Goal: Task Accomplishment & Management: Manage account settings

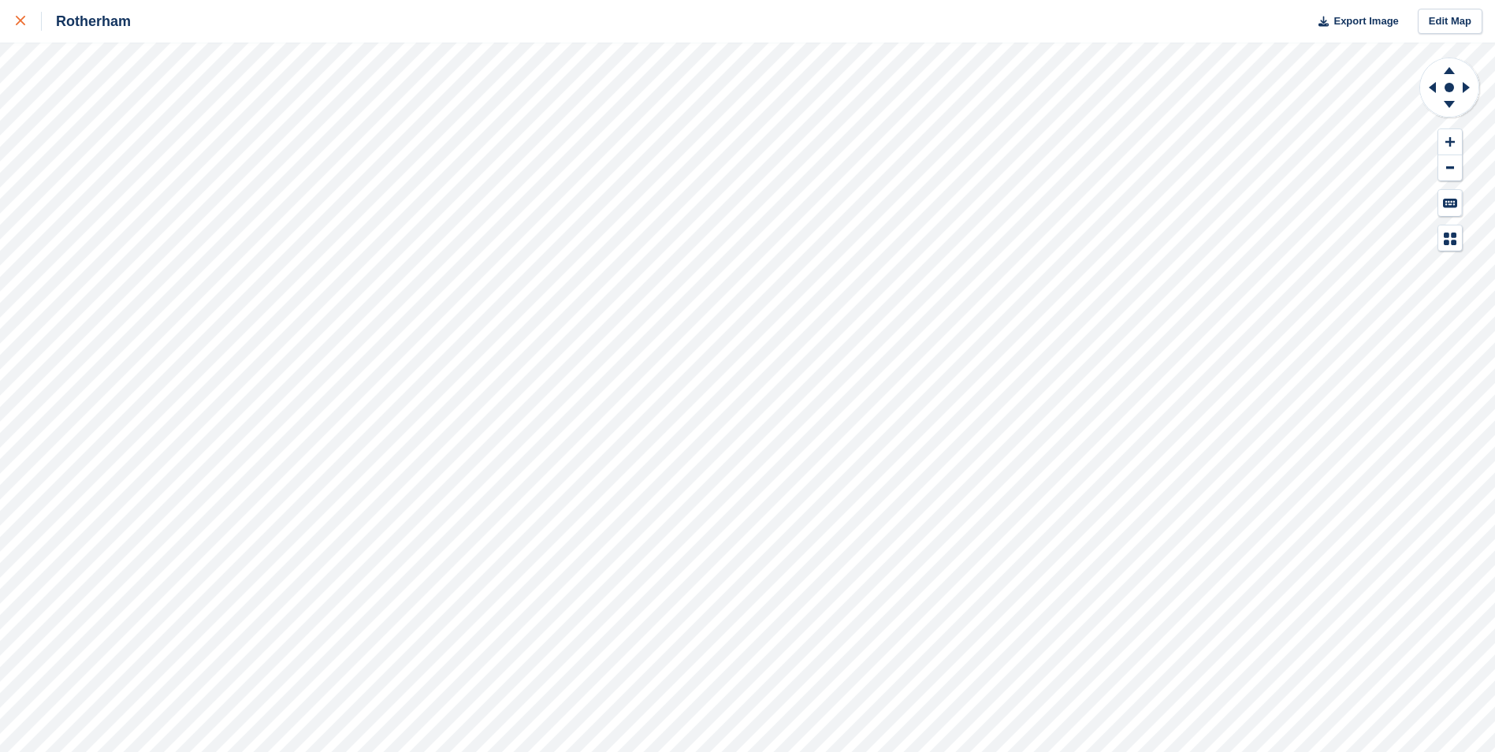
click at [23, 21] on icon at bounding box center [20, 20] width 9 height 9
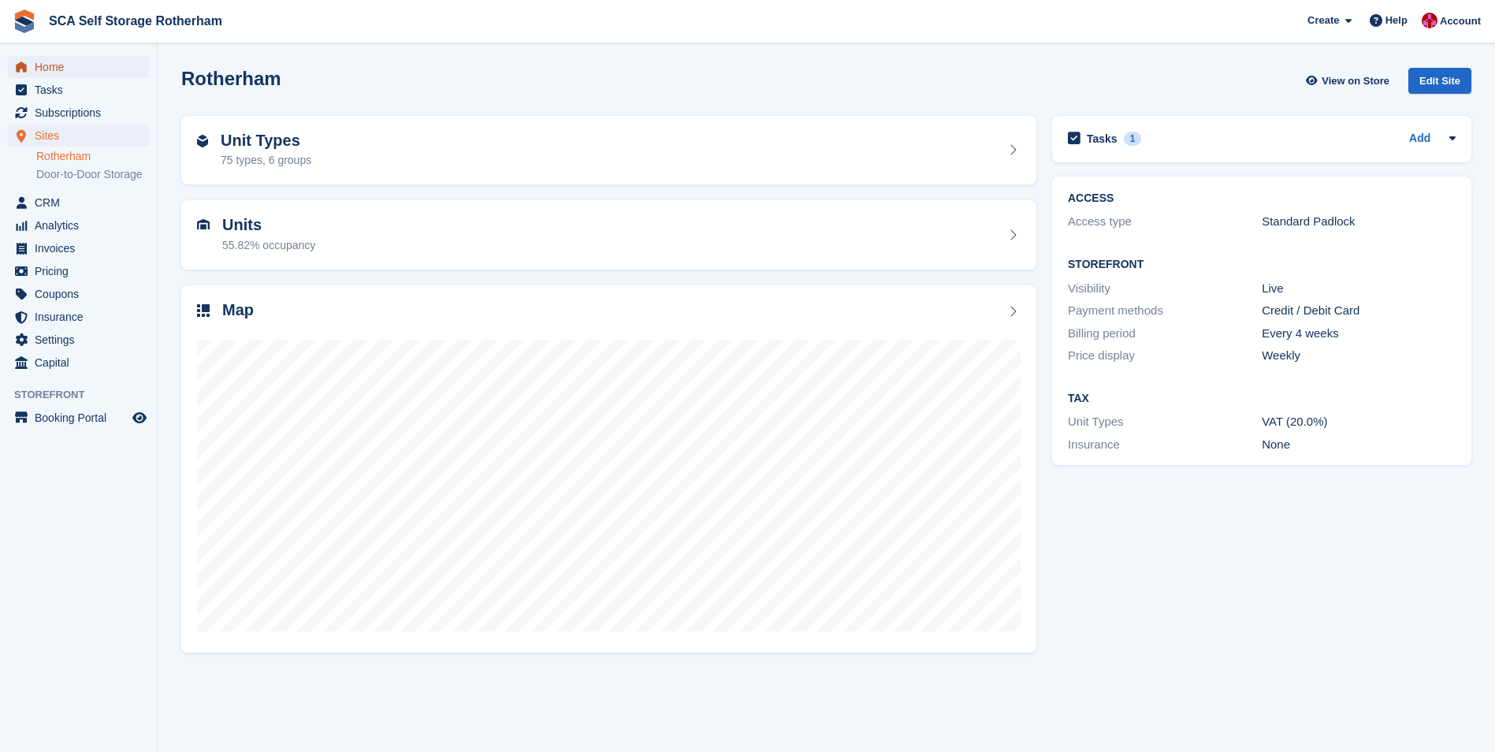
click at [43, 74] on span "Home" at bounding box center [82, 67] width 95 height 22
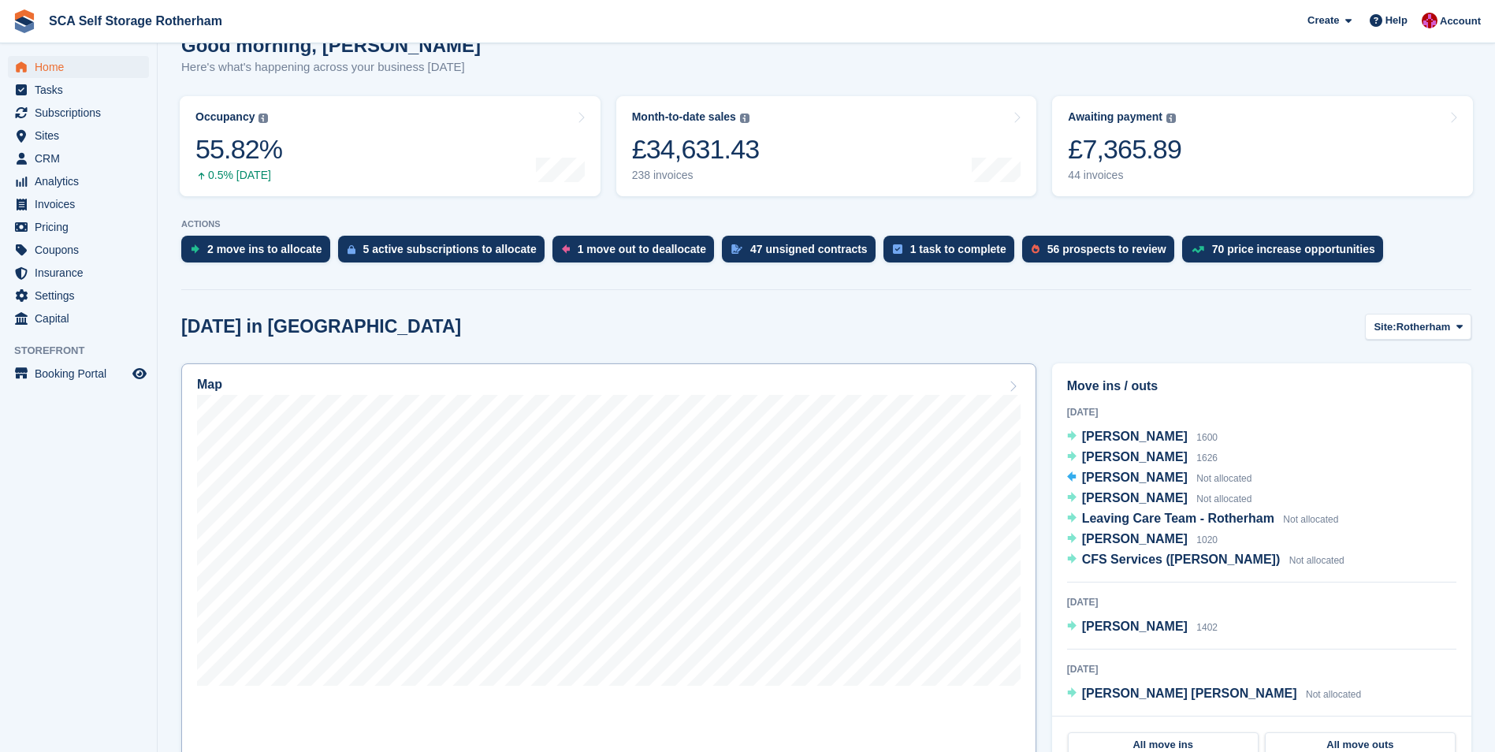
scroll to position [158, 0]
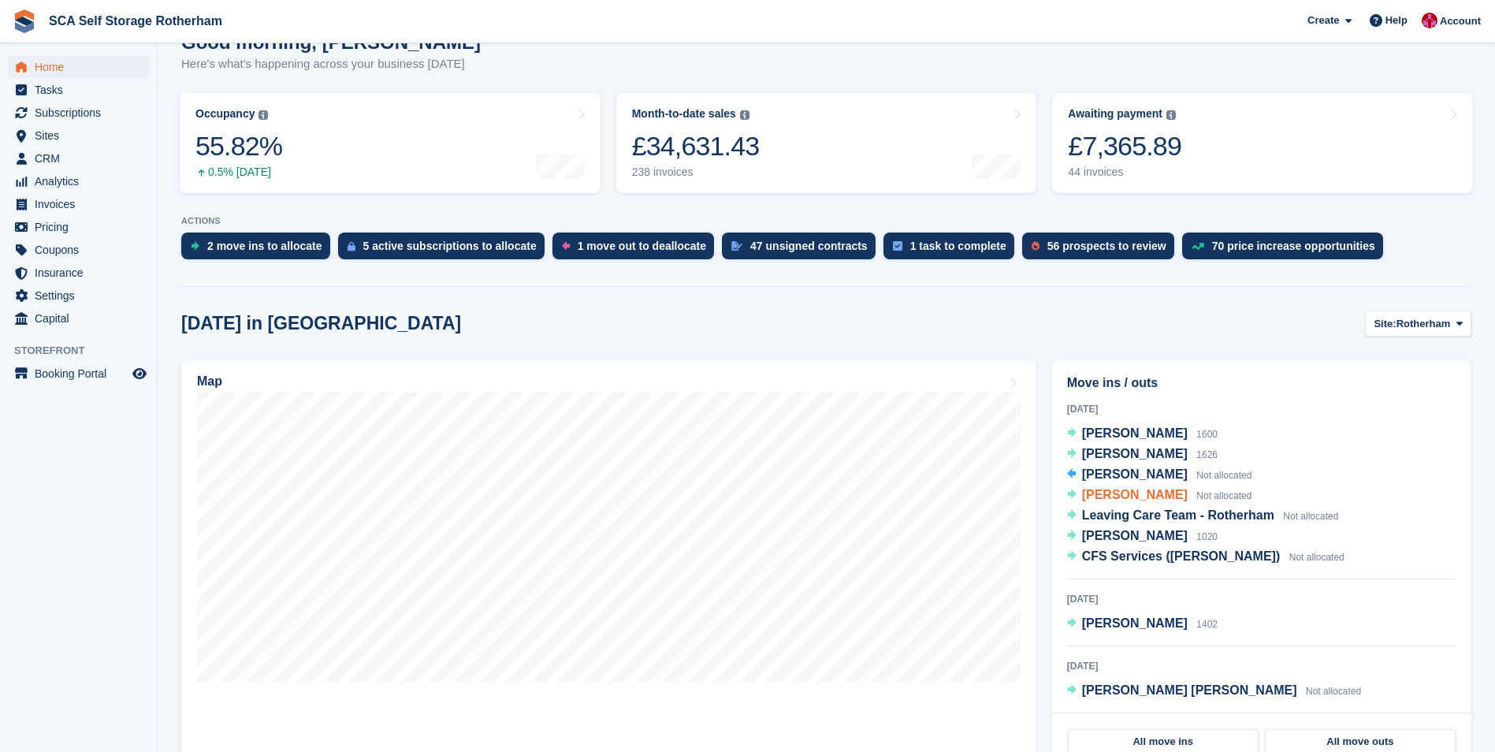
click at [1113, 492] on span "Ross Chapman" at bounding box center [1135, 494] width 106 height 13
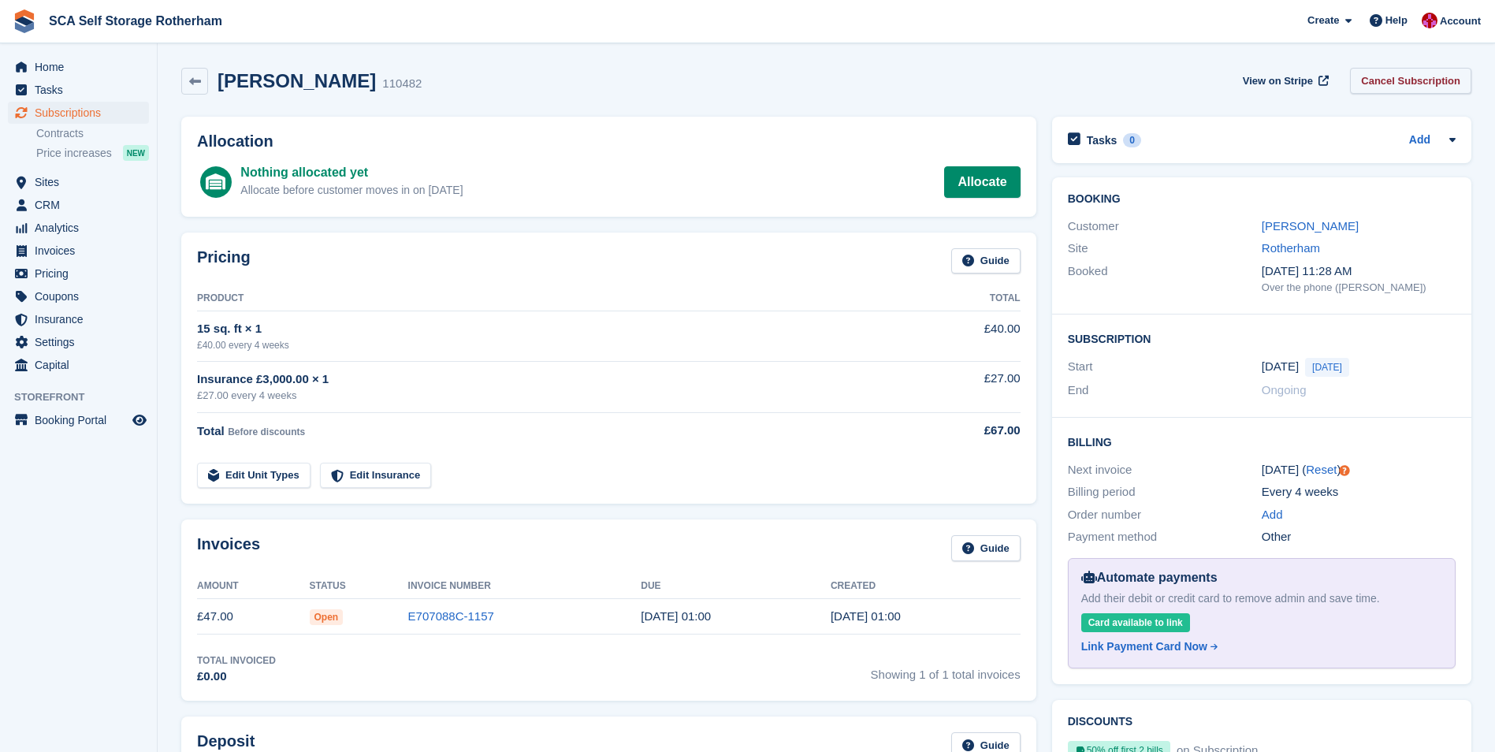
click at [1390, 83] on link "Cancel Subscription" at bounding box center [1410, 81] width 121 height 26
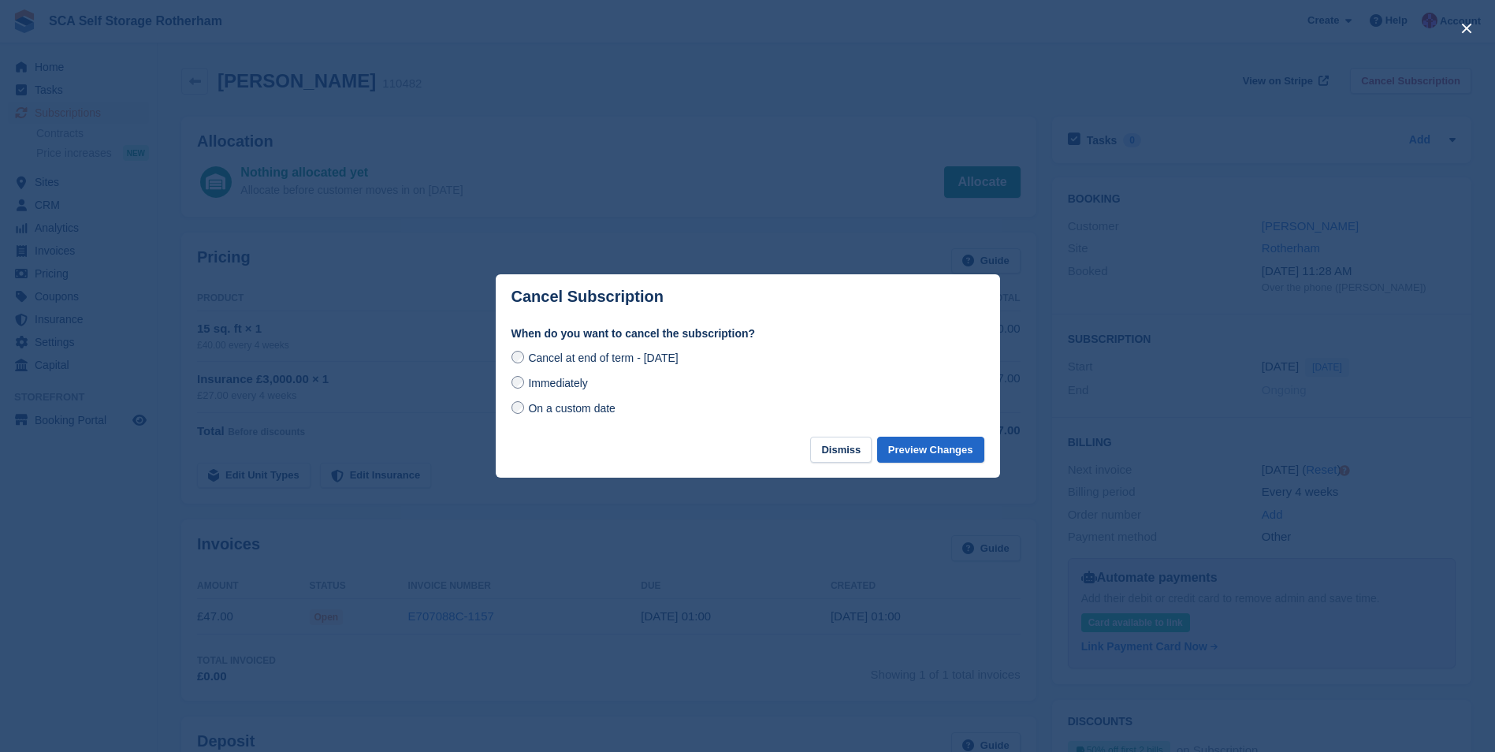
click at [544, 381] on span "Immediately" at bounding box center [557, 383] width 59 height 13
click at [950, 459] on button "Preview Changes" at bounding box center [930, 449] width 107 height 26
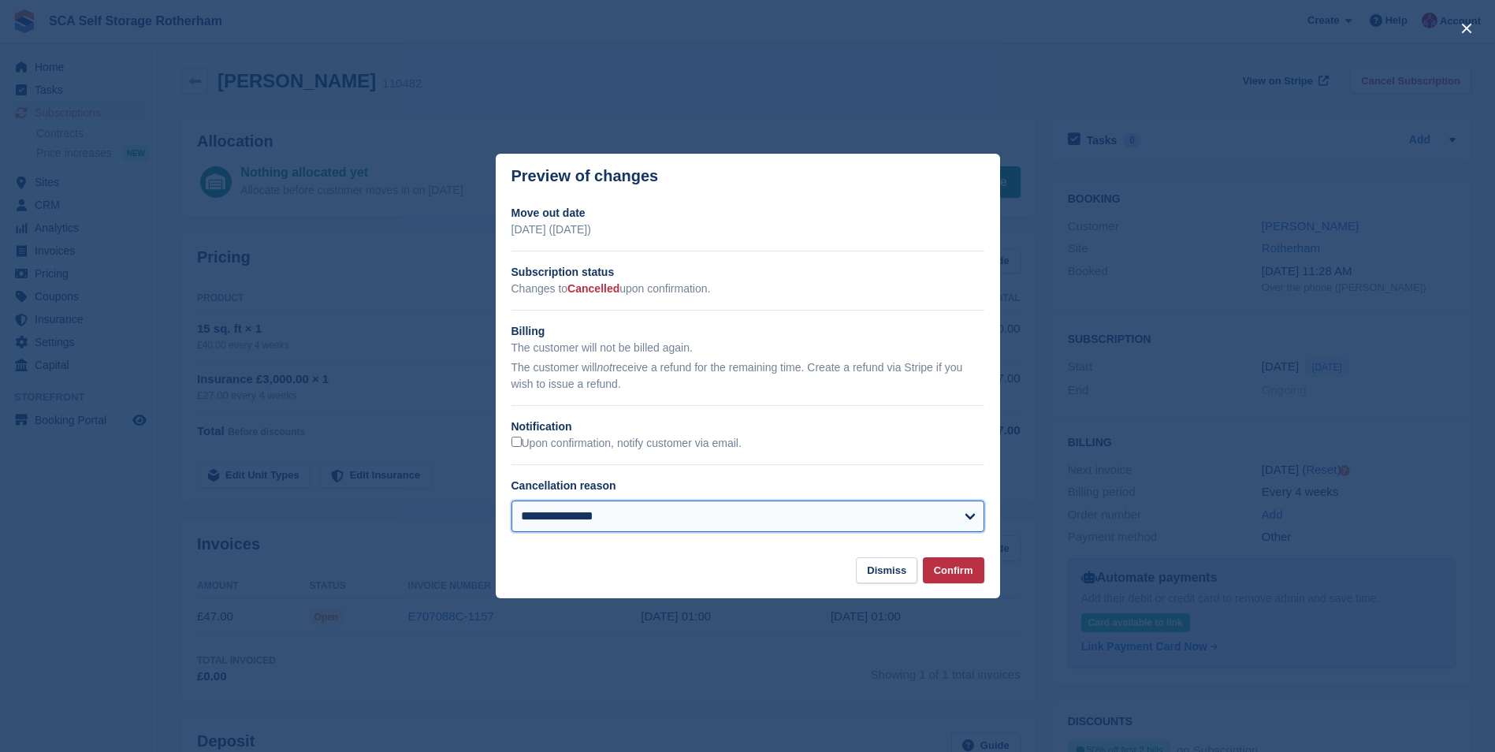
click at [722, 507] on select "**********" at bounding box center [747, 516] width 473 height 32
click at [511, 502] on select "**********" at bounding box center [747, 516] width 473 height 32
click at [678, 517] on select "**********" at bounding box center [747, 516] width 473 height 32
select select "*****"
click at [511, 502] on select "**********" at bounding box center [747, 516] width 473 height 32
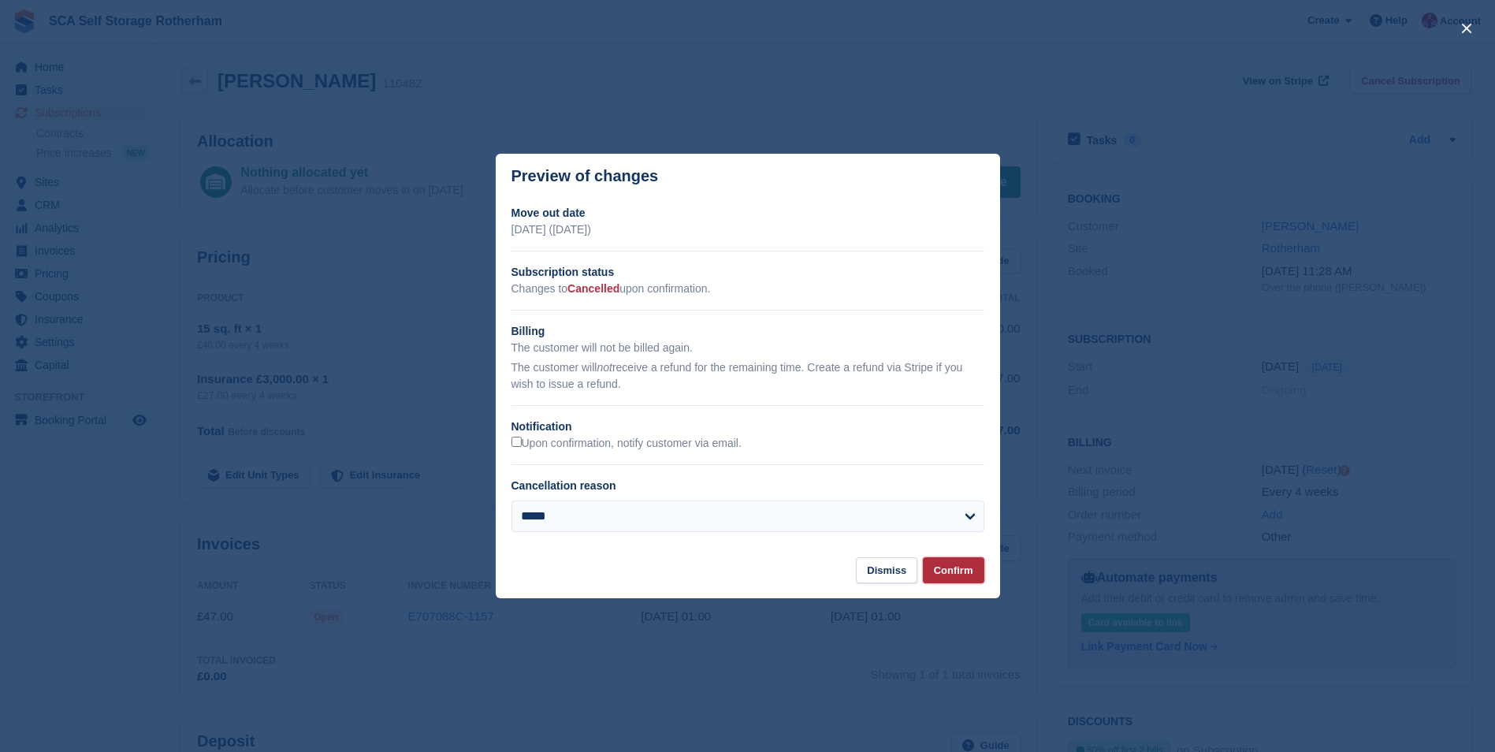
click at [933, 577] on button "Confirm" at bounding box center [953, 570] width 61 height 26
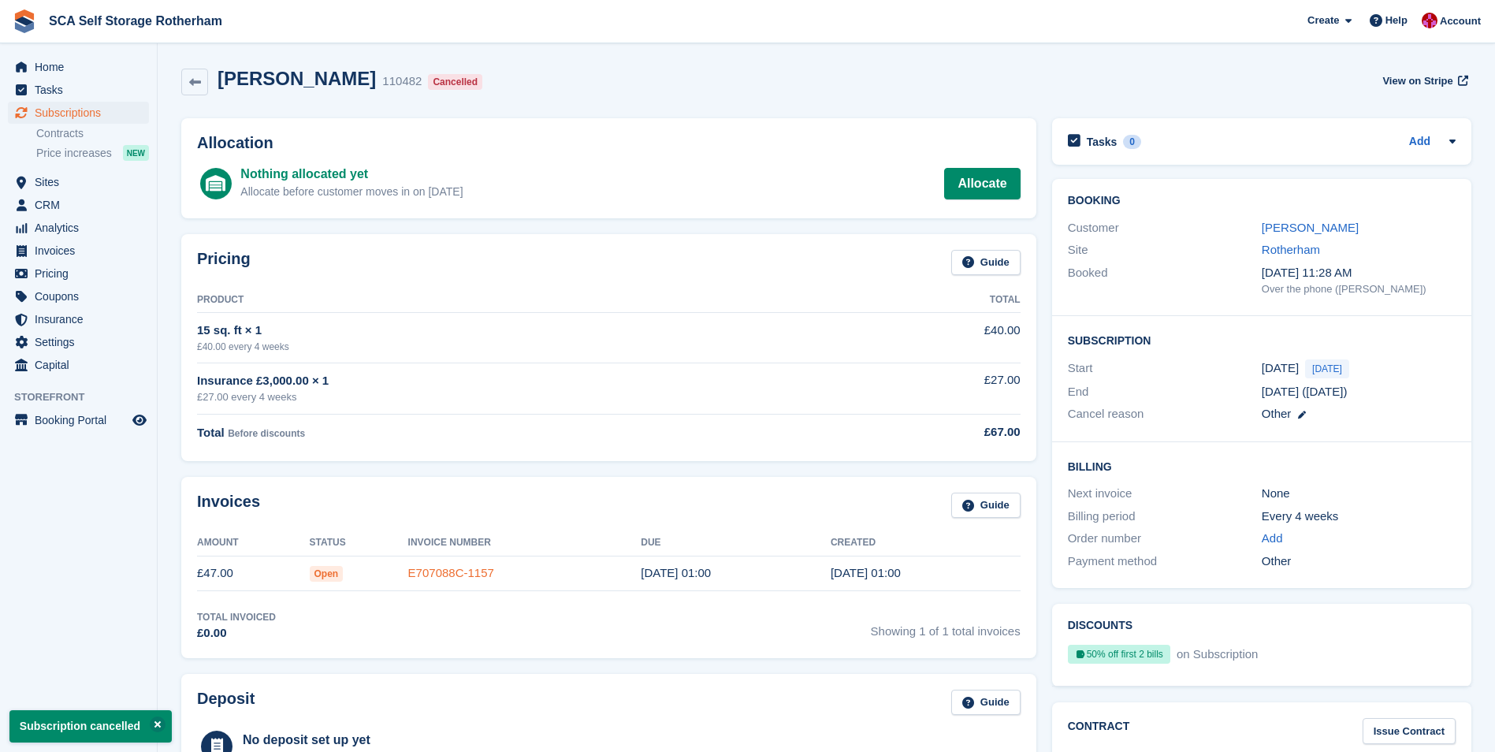
click at [473, 573] on link "E707088C-1157" at bounding box center [451, 572] width 86 height 13
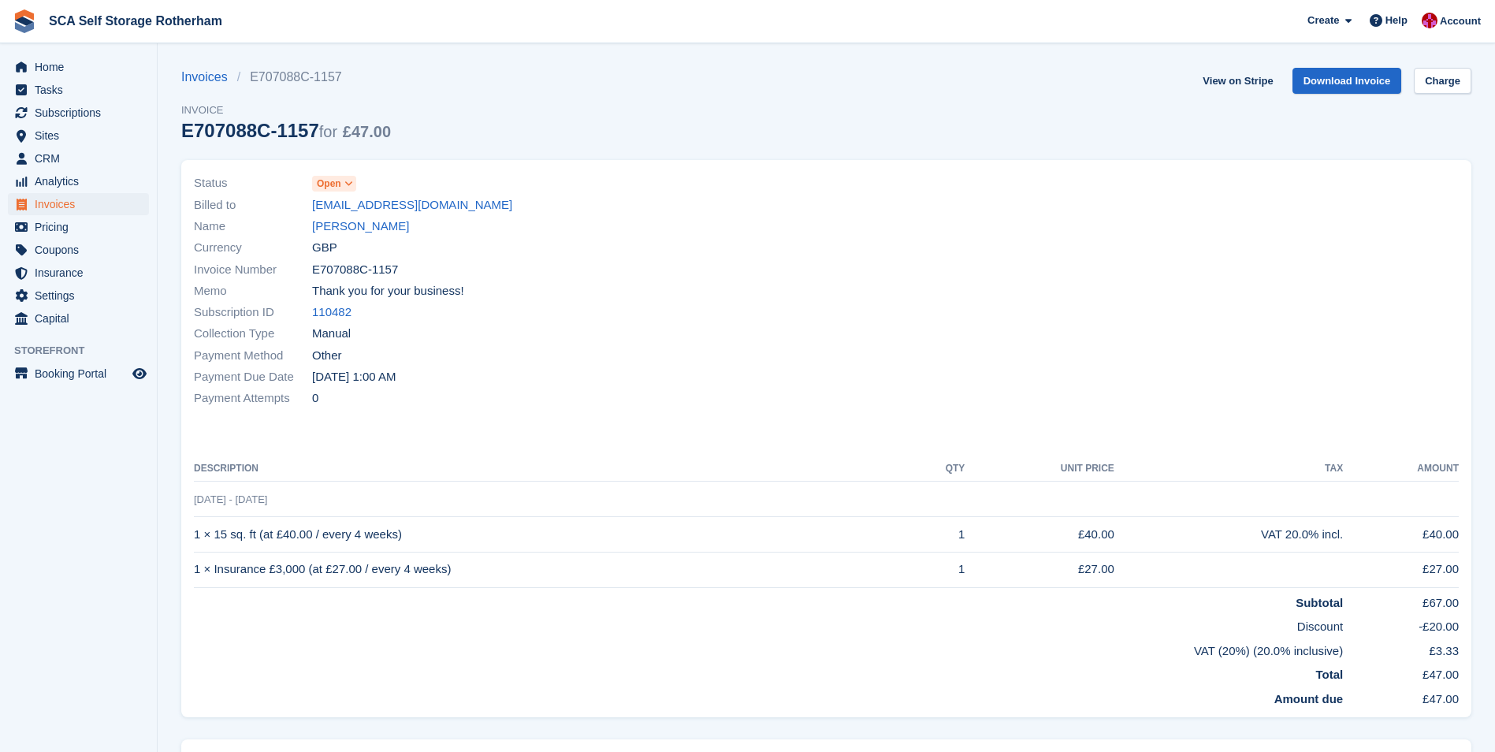
click at [326, 195] on div "Billed to rosschapman07@hotmail.com" at bounding box center [505, 204] width 623 height 21
click at [325, 185] on span "Open" at bounding box center [329, 183] width 24 height 14
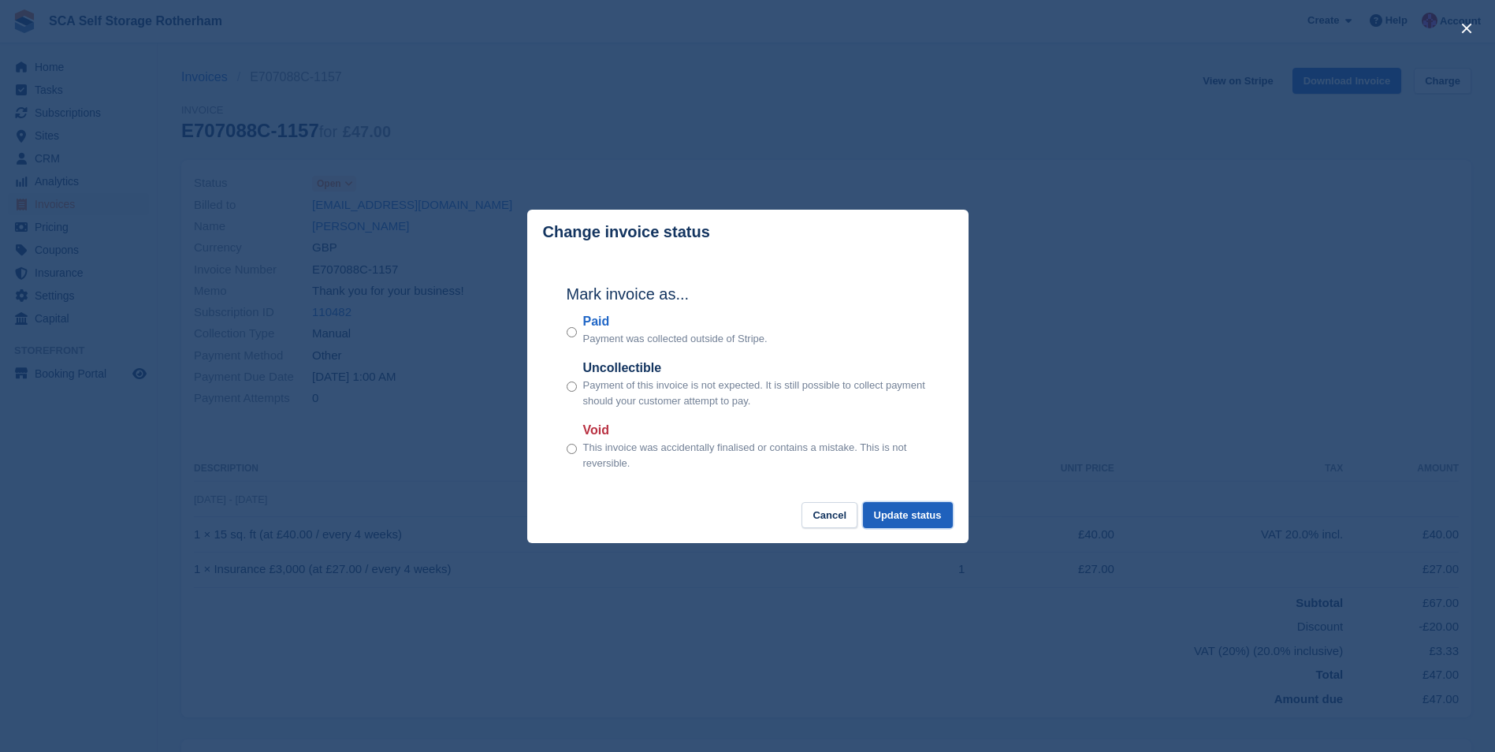
click at [907, 522] on button "Update status" at bounding box center [908, 515] width 90 height 26
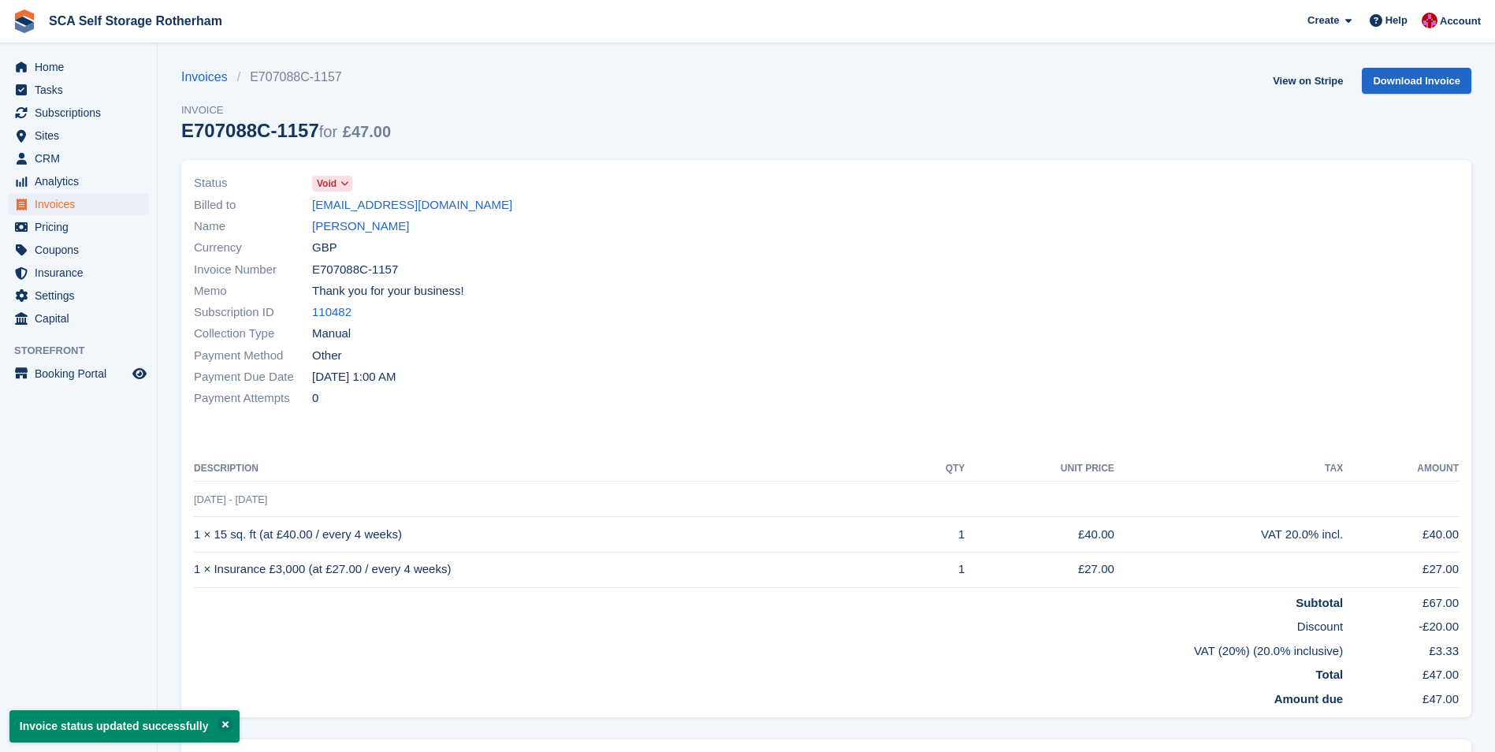
click at [712, 293] on div "Memo Thank you for your business!" at bounding box center [505, 290] width 623 height 21
click at [778, 451] on div "Status Void Billed to rosschapman07@hotmail.com Name Ross Chapman Currency GBP …" at bounding box center [826, 438] width 1290 height 557
drag, startPoint x: 682, startPoint y: 345, endPoint x: 648, endPoint y: 316, distance: 44.7
click at [682, 345] on div "Payment Method Other" at bounding box center [505, 354] width 623 height 21
click at [1279, 85] on link "View on Stripe" at bounding box center [1307, 81] width 83 height 26
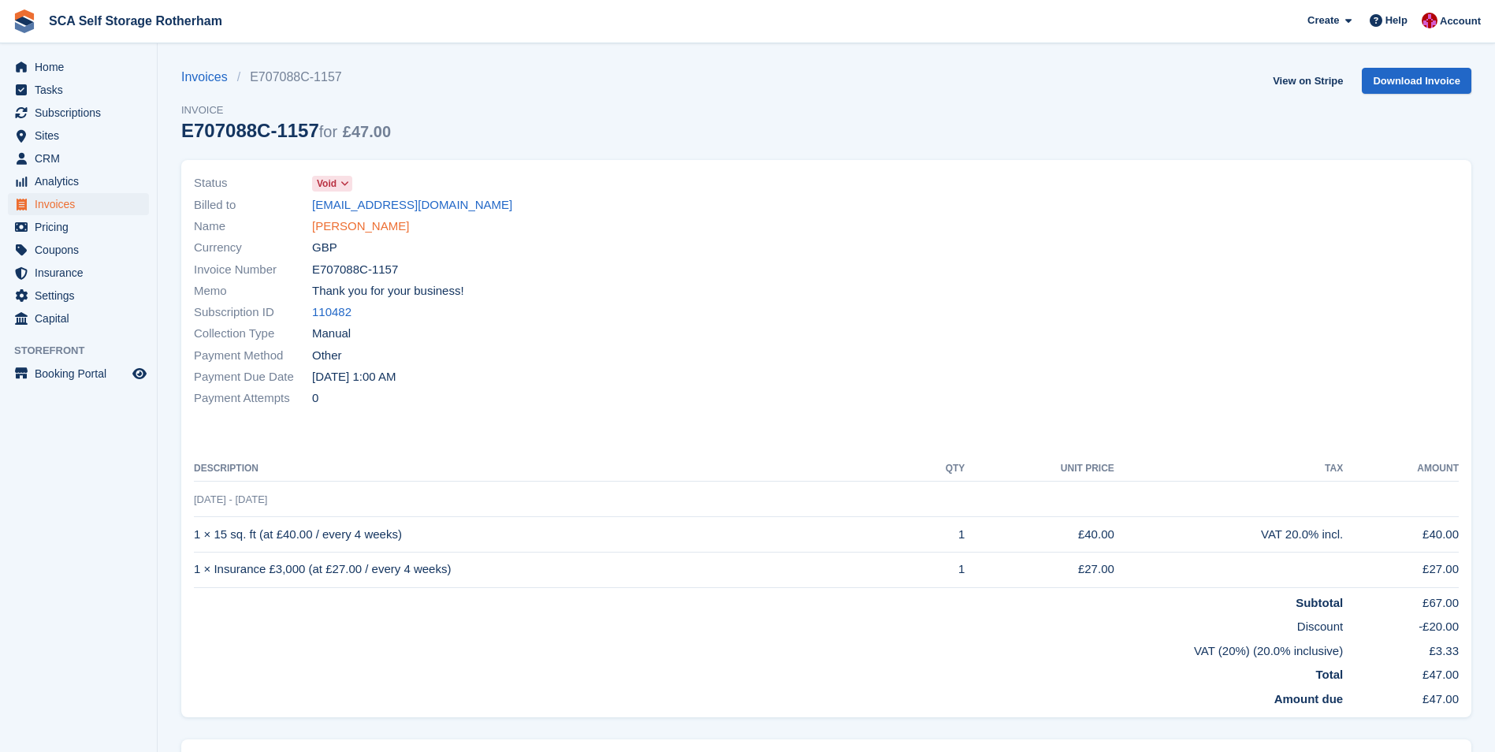
click at [331, 220] on link "[PERSON_NAME]" at bounding box center [360, 226] width 97 height 18
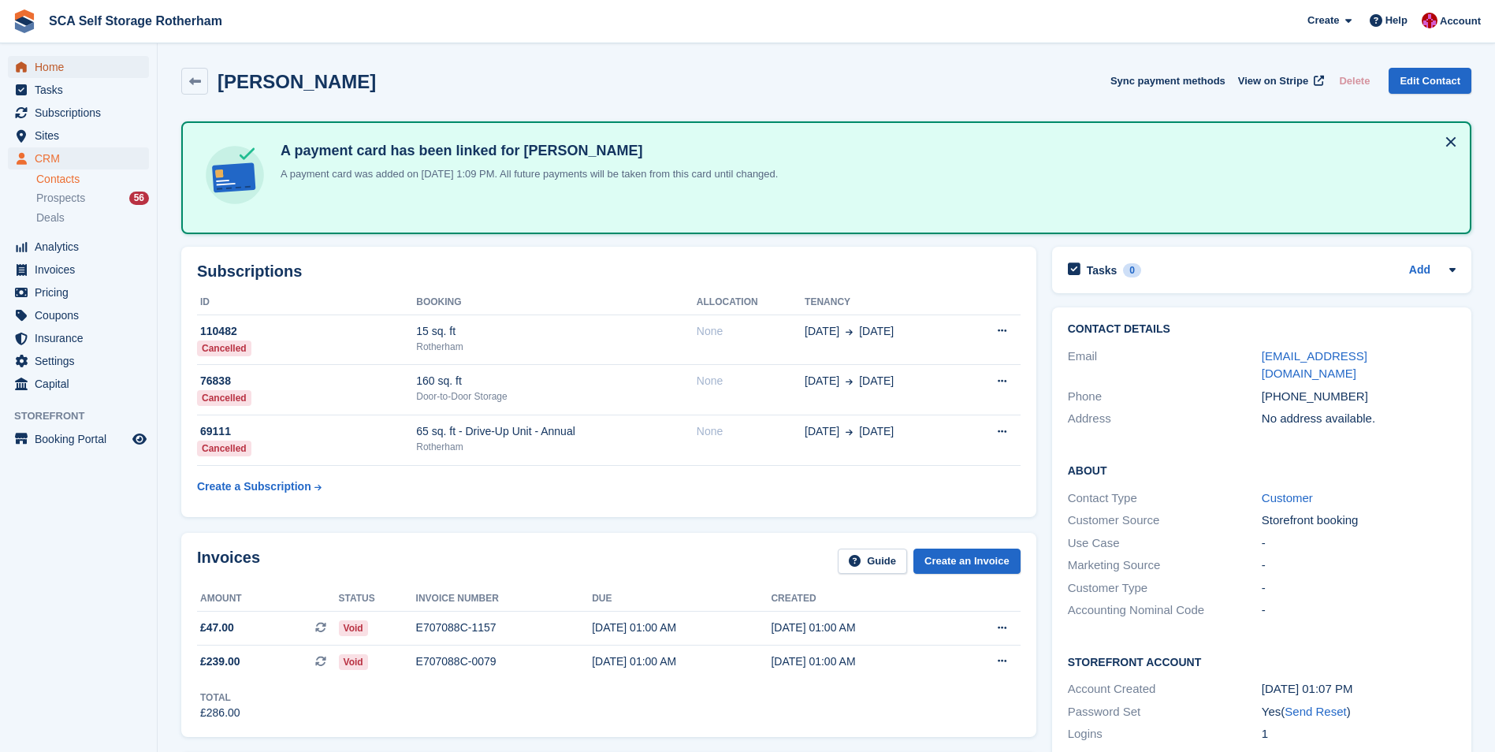
click at [49, 67] on span "Home" at bounding box center [82, 67] width 95 height 22
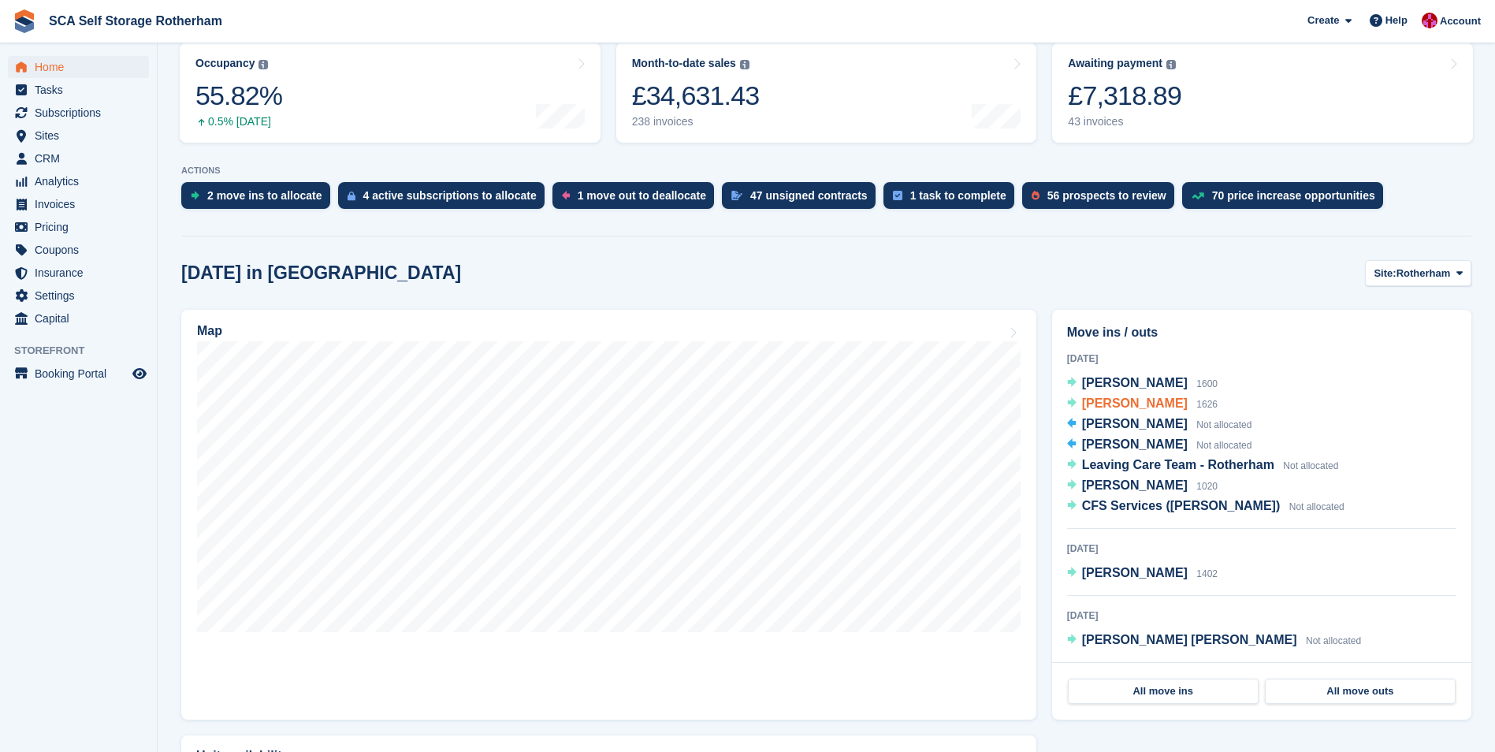
scroll to position [236, 0]
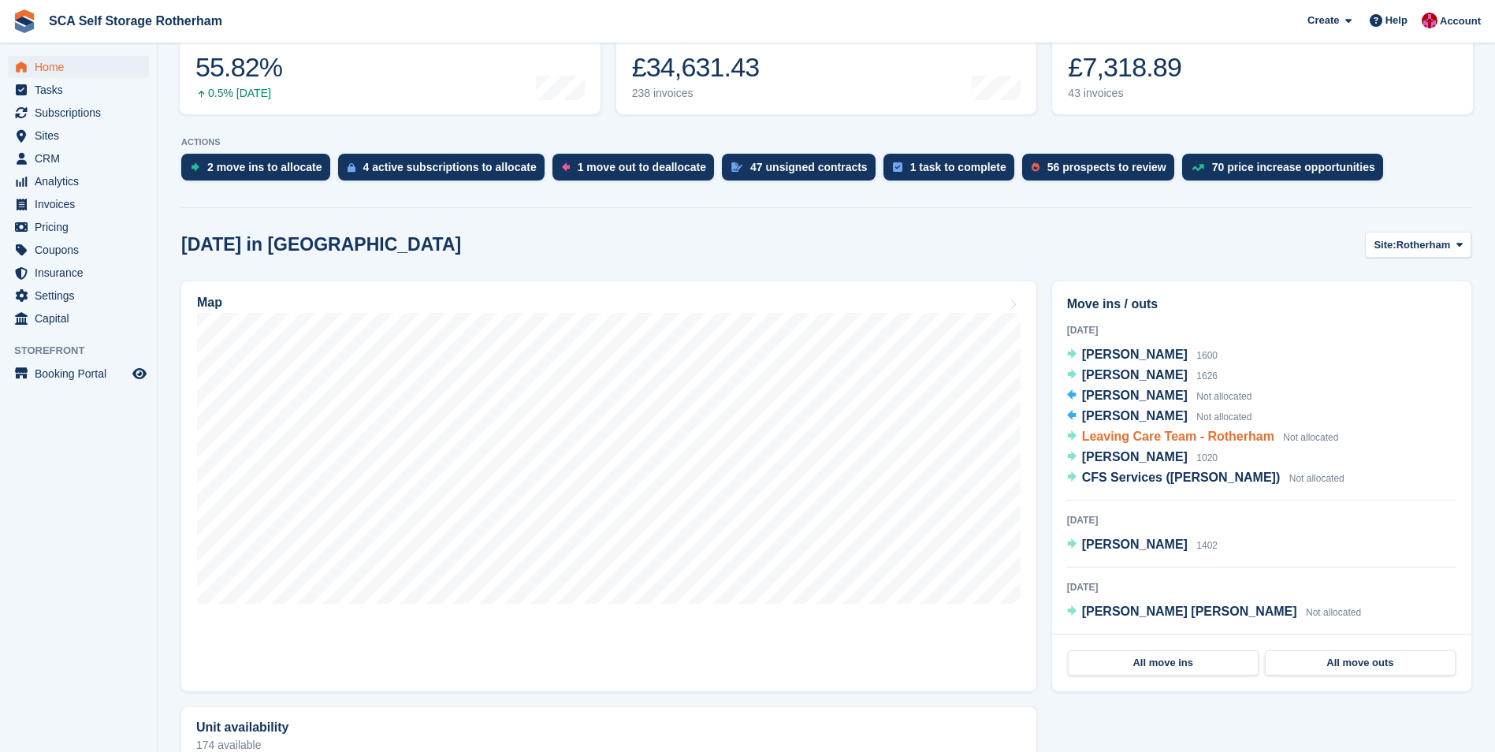
click at [1156, 439] on span "Leaving Care Team - Rotherham" at bounding box center [1178, 435] width 192 height 13
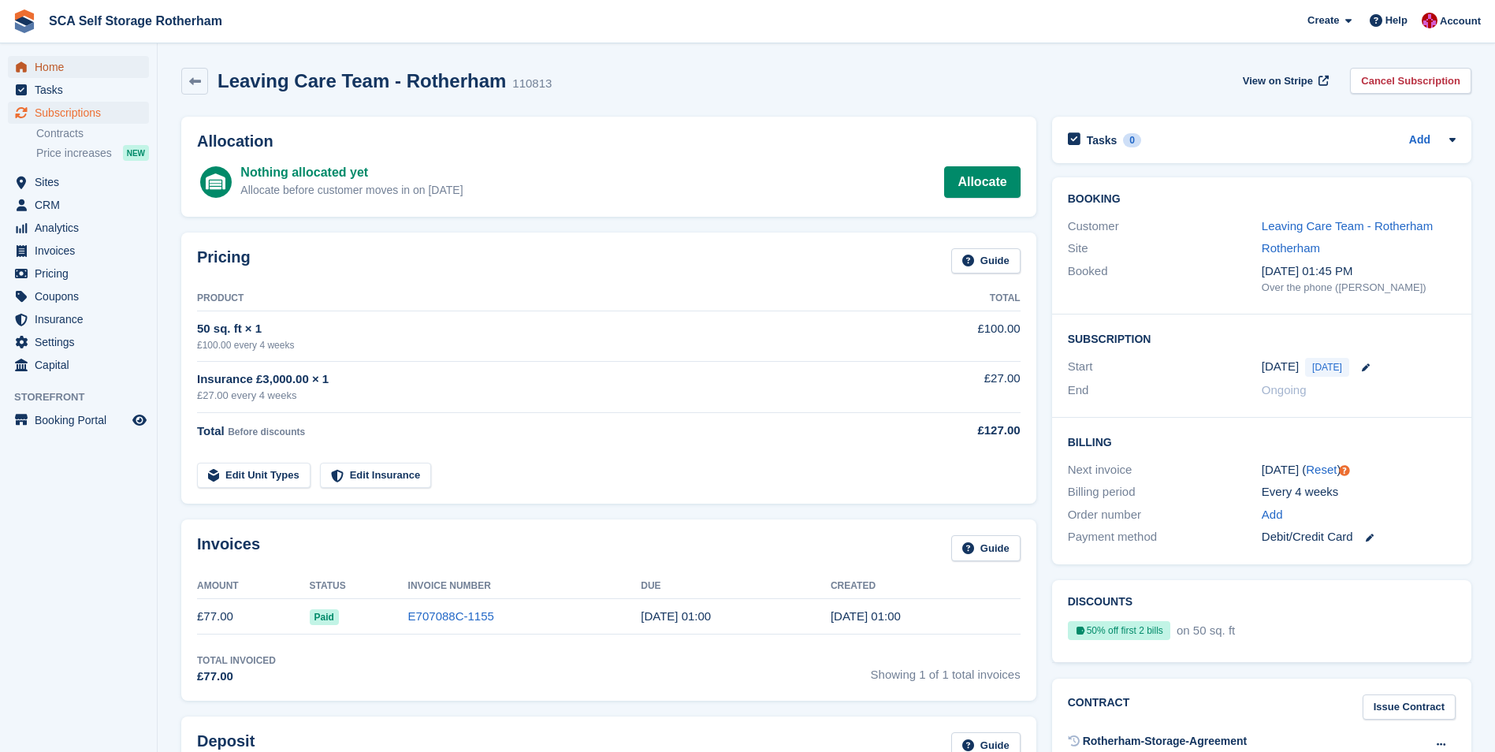
click at [73, 70] on span "Home" at bounding box center [82, 67] width 95 height 22
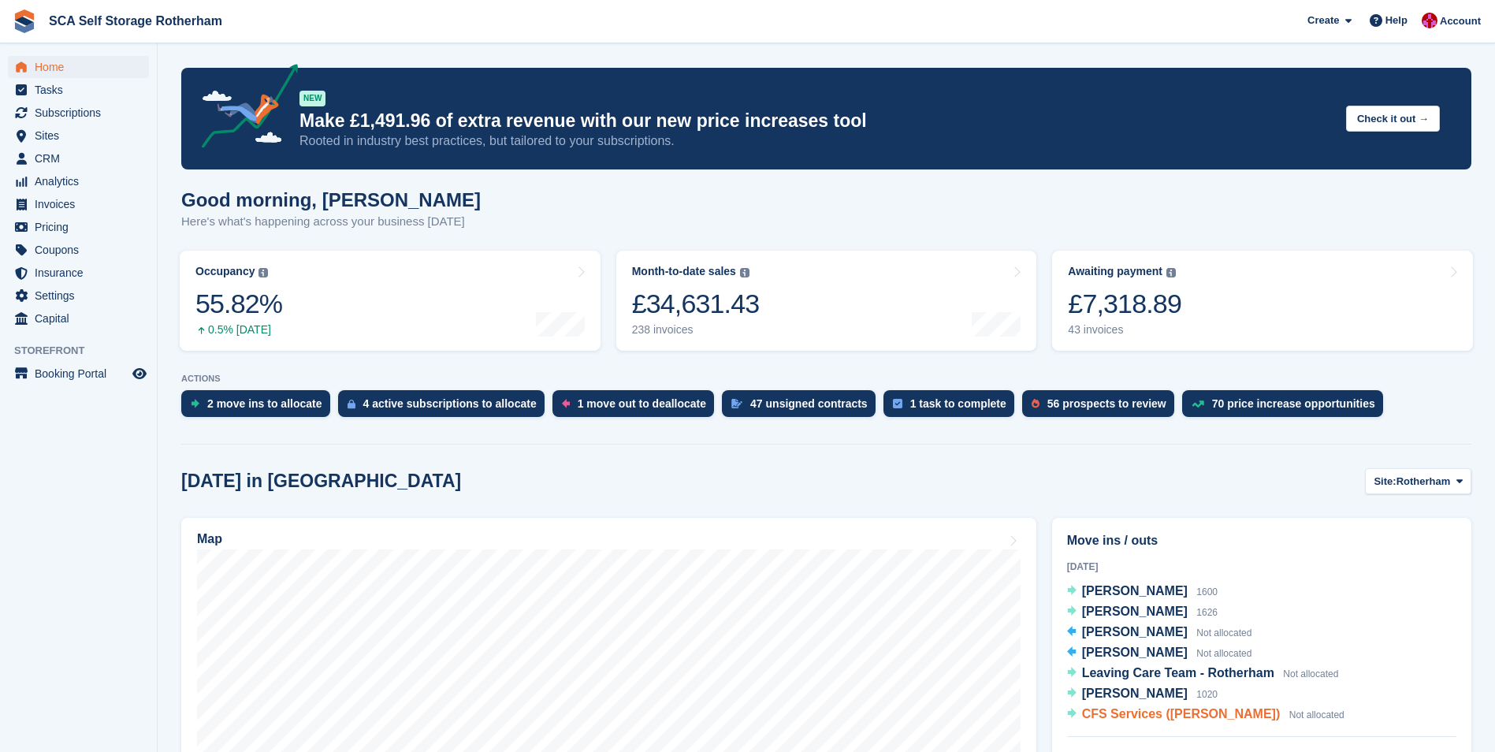
click at [1165, 715] on span "CFS Services ([PERSON_NAME])" at bounding box center [1181, 713] width 199 height 13
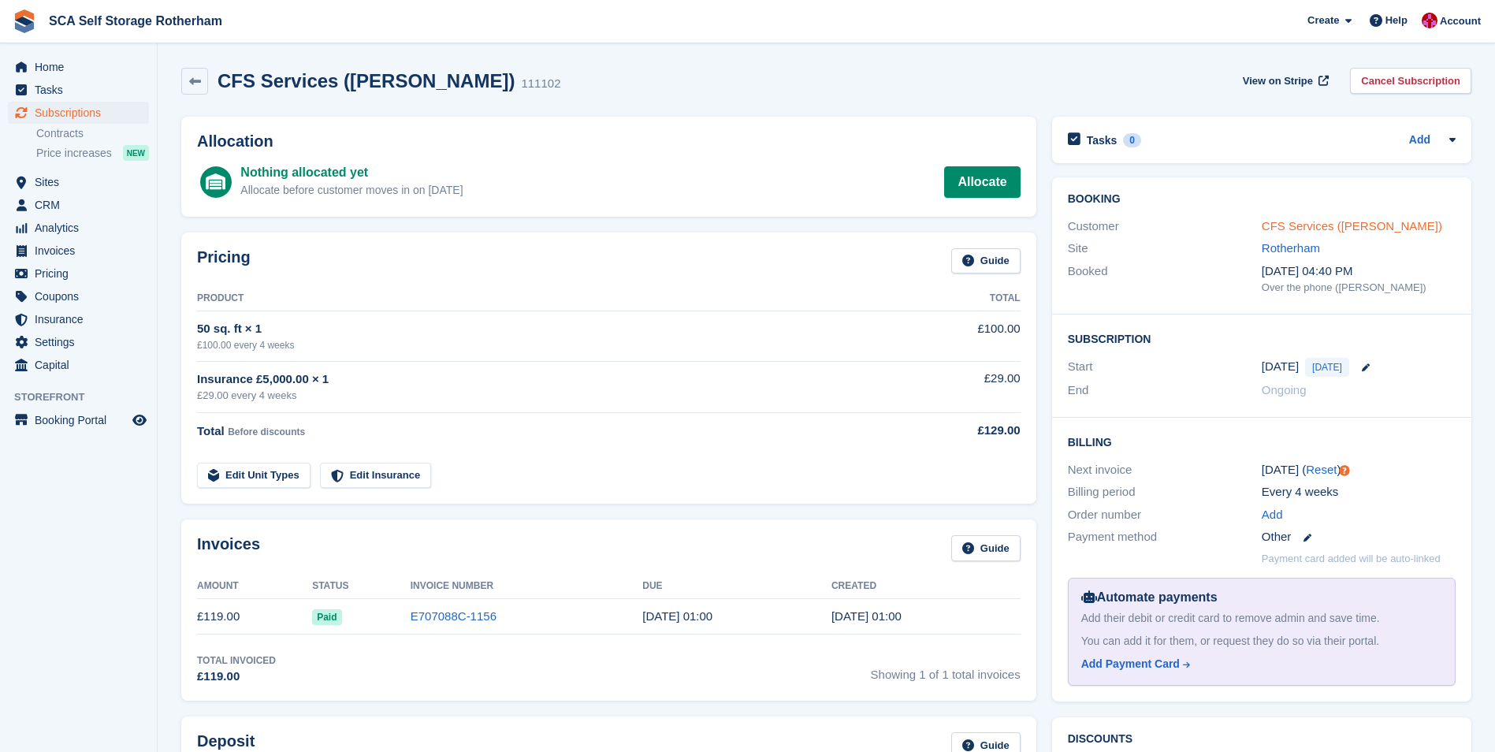
click at [1305, 225] on link "CFS Services ([PERSON_NAME])" at bounding box center [1351, 225] width 180 height 13
click at [461, 612] on link "E707088C-1156" at bounding box center [453, 615] width 86 height 13
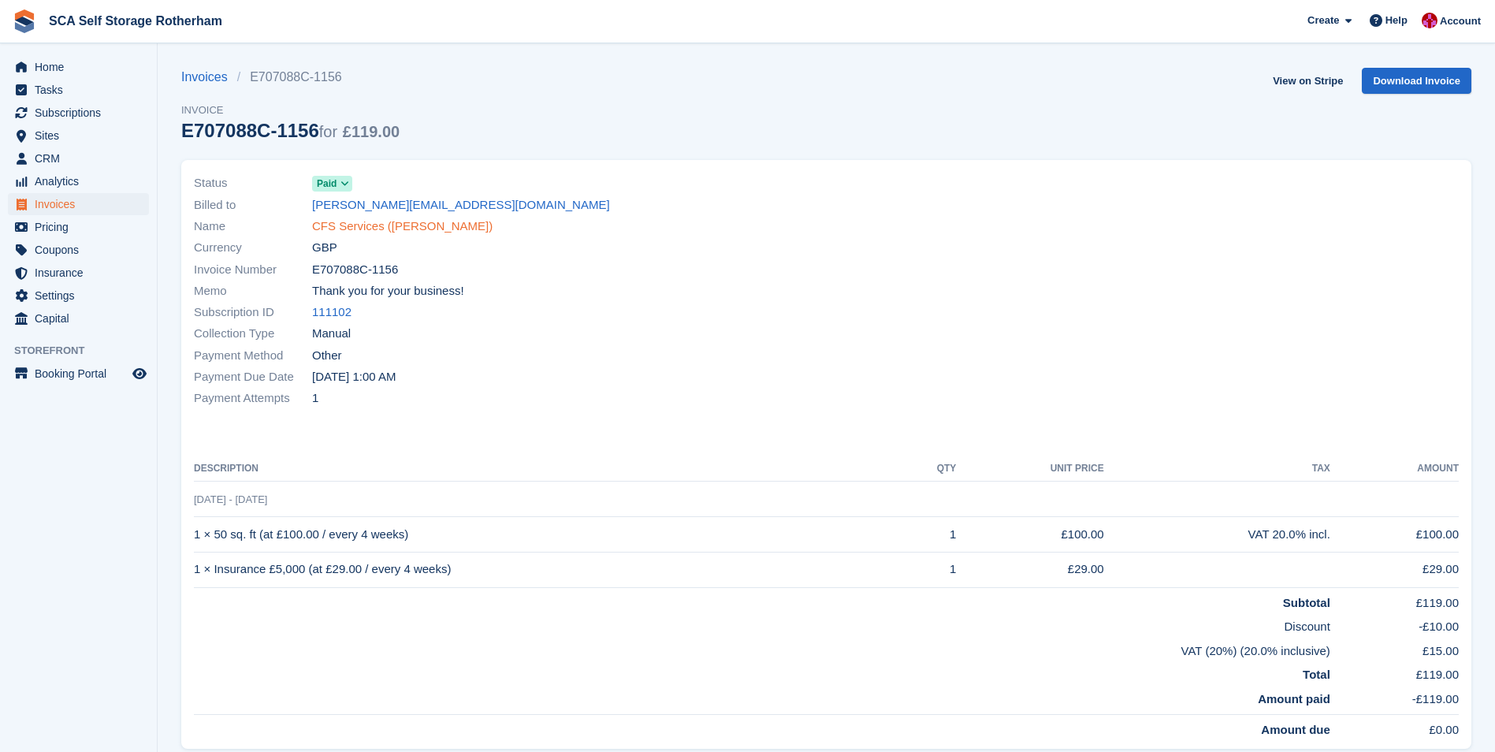
click at [349, 226] on link "CFS Services ([PERSON_NAME])" at bounding box center [402, 226] width 180 height 18
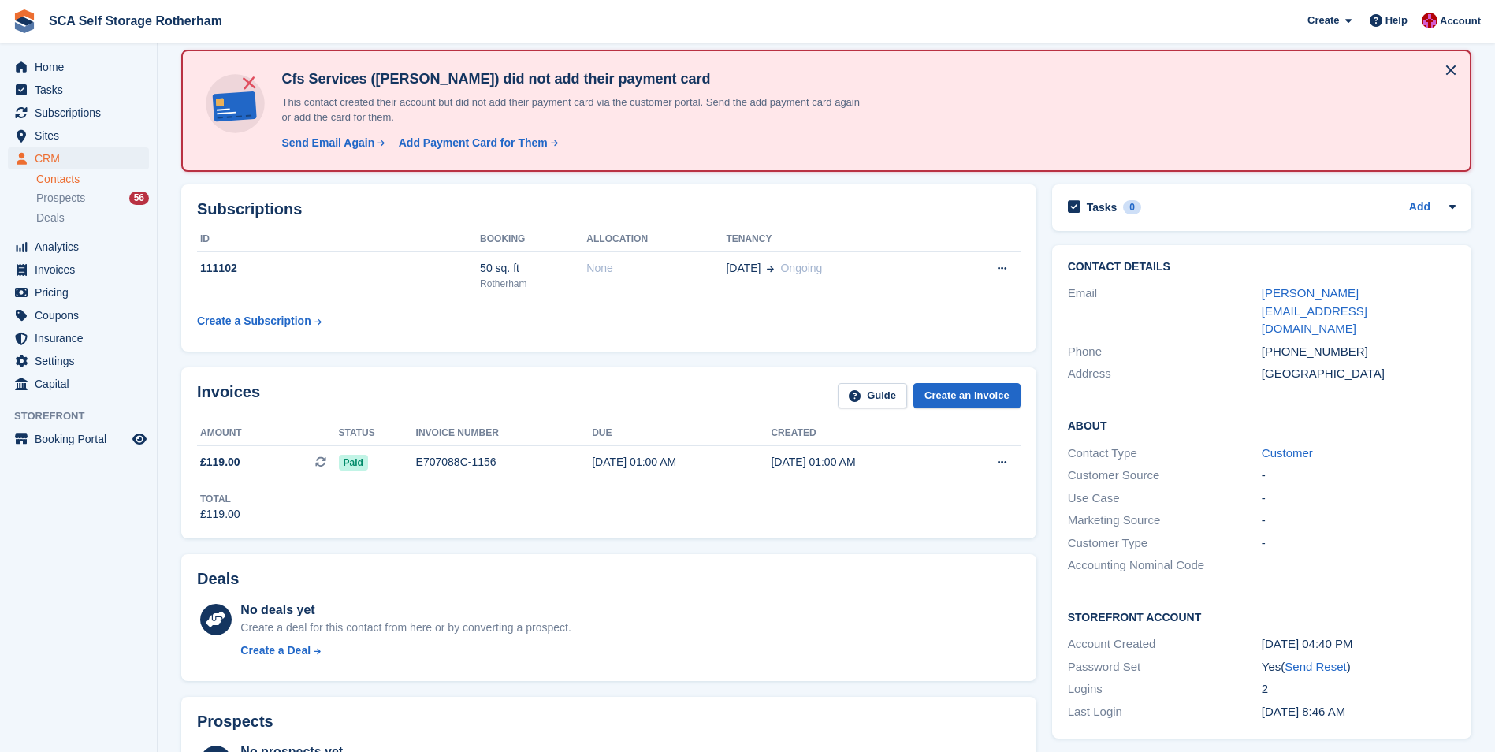
scroll to position [158, 0]
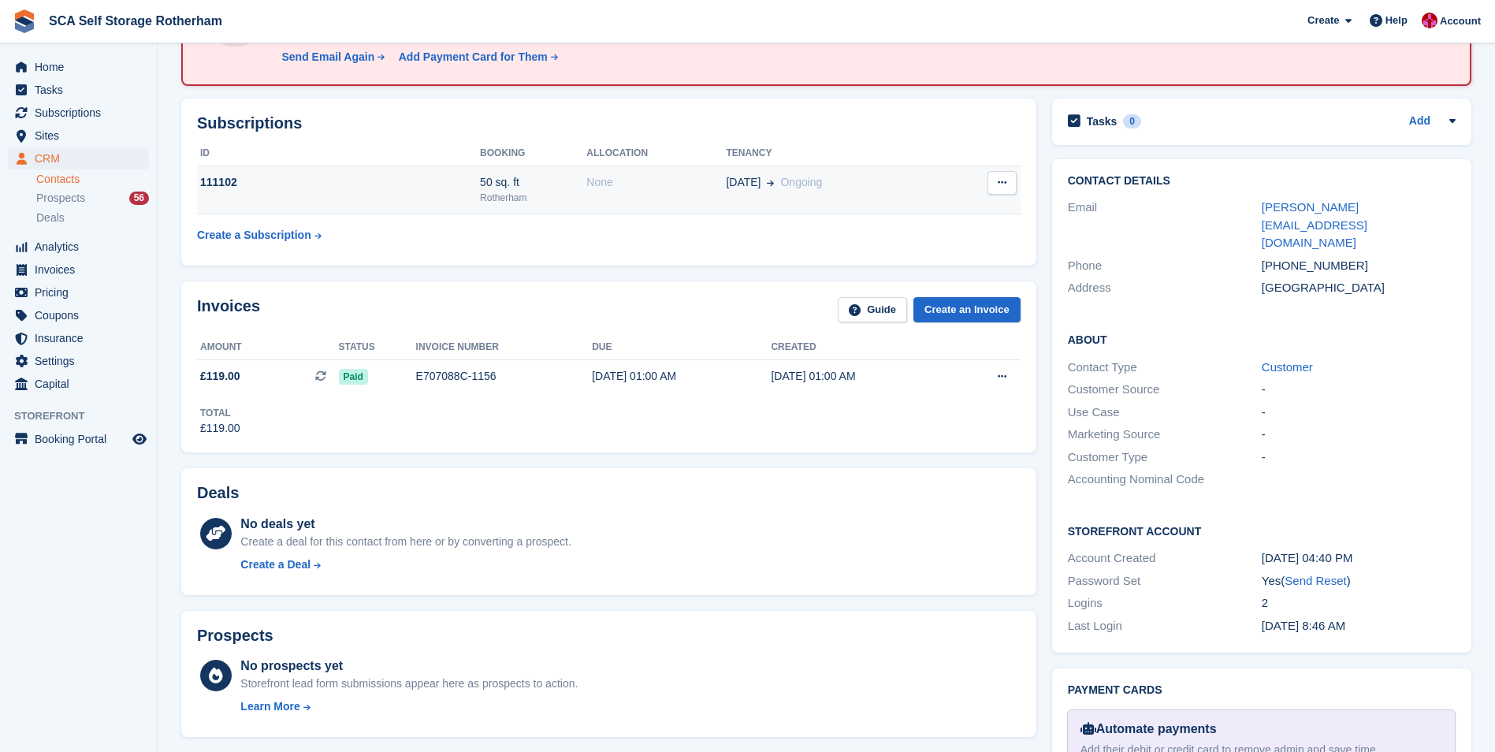
click at [547, 186] on div "50 sq. ft" at bounding box center [533, 182] width 106 height 17
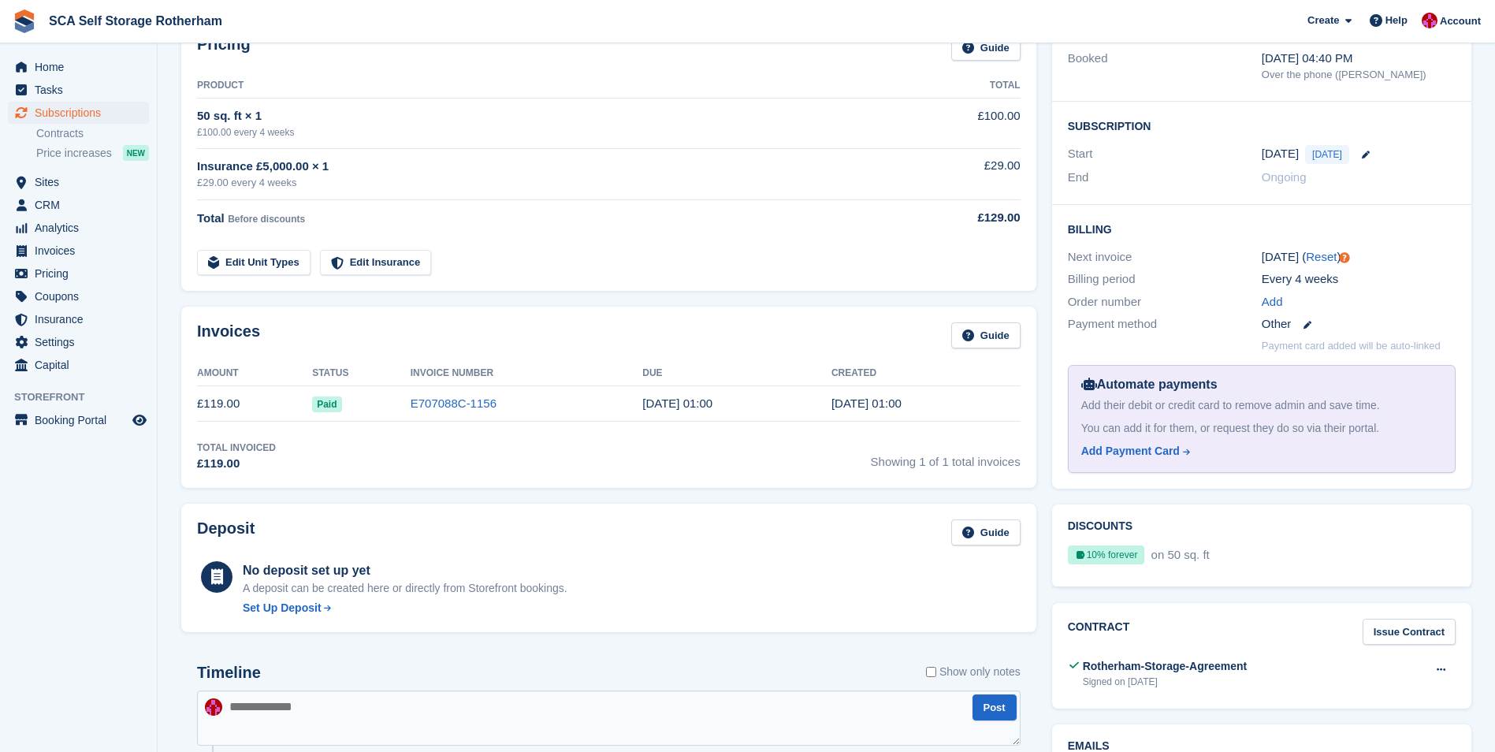
scroll to position [236, 0]
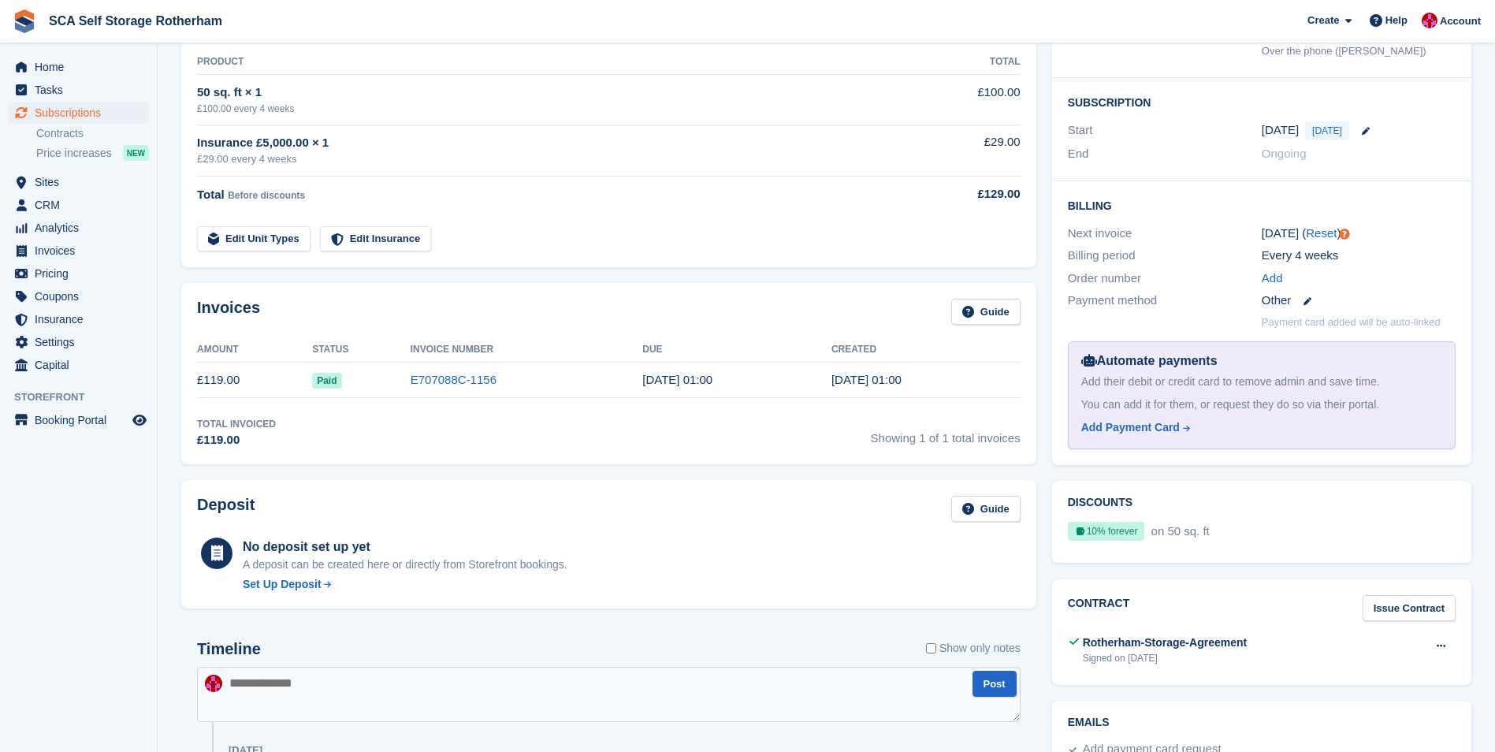
click at [808, 520] on div "Deposit Guide" at bounding box center [608, 513] width 823 height 35
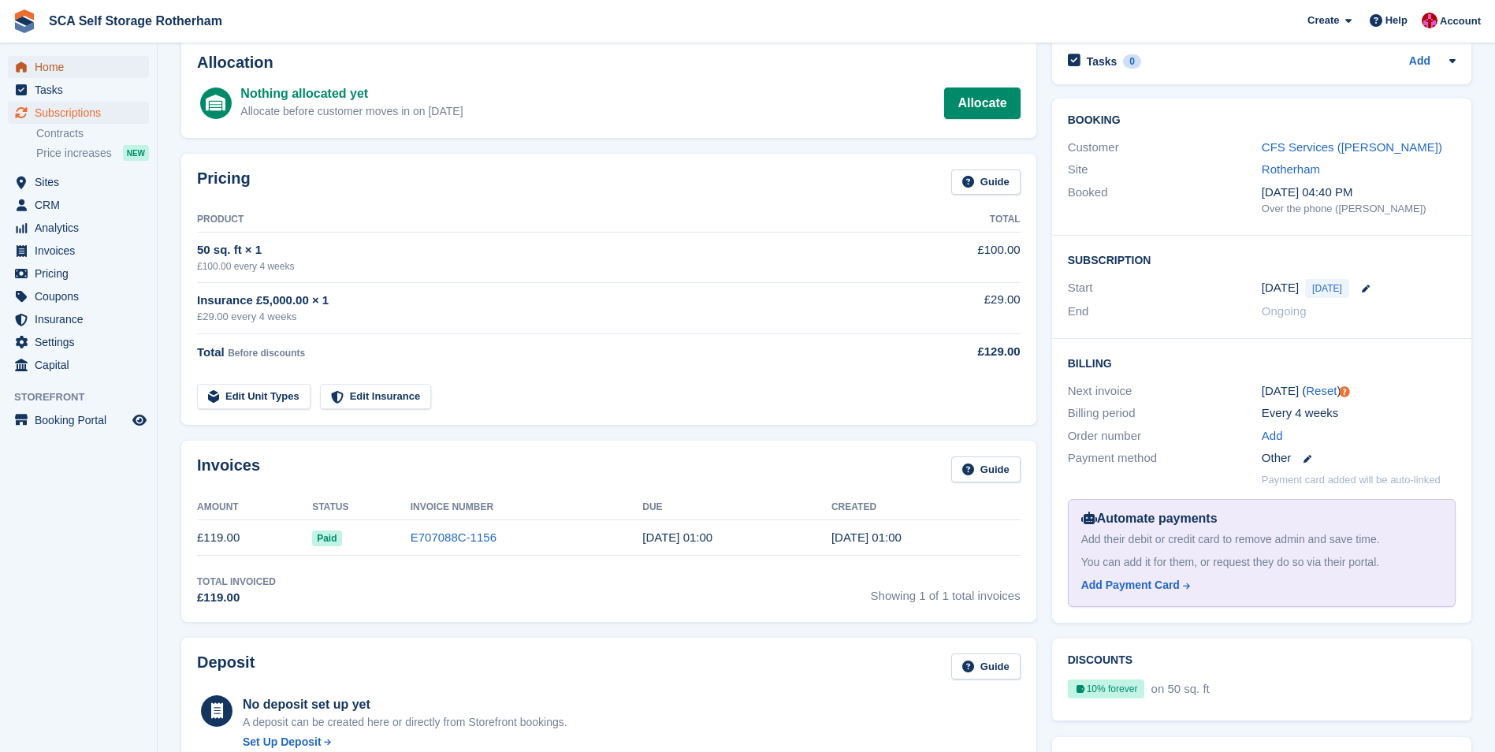
click at [54, 68] on span "Home" at bounding box center [82, 67] width 95 height 22
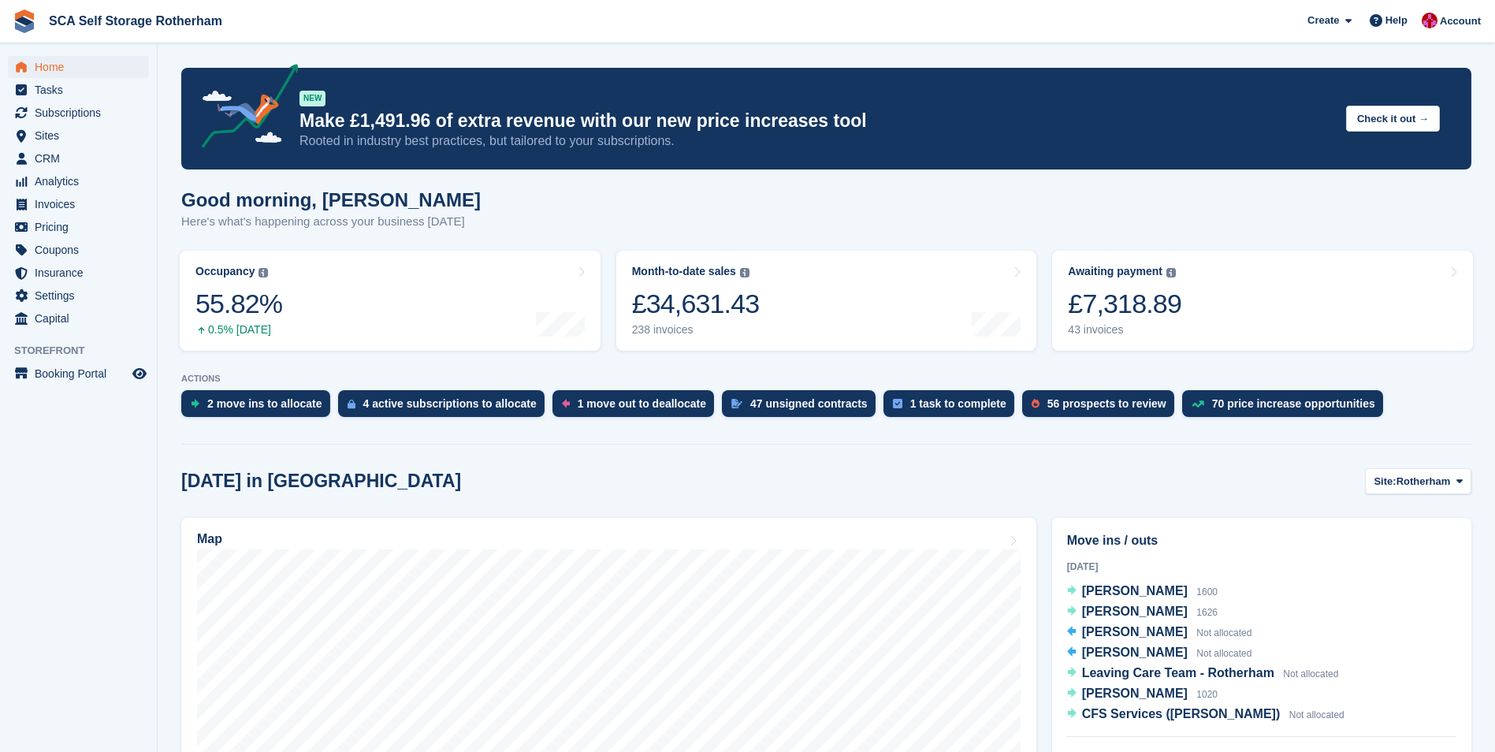
click at [346, 548] on div "Map" at bounding box center [608, 540] width 823 height 17
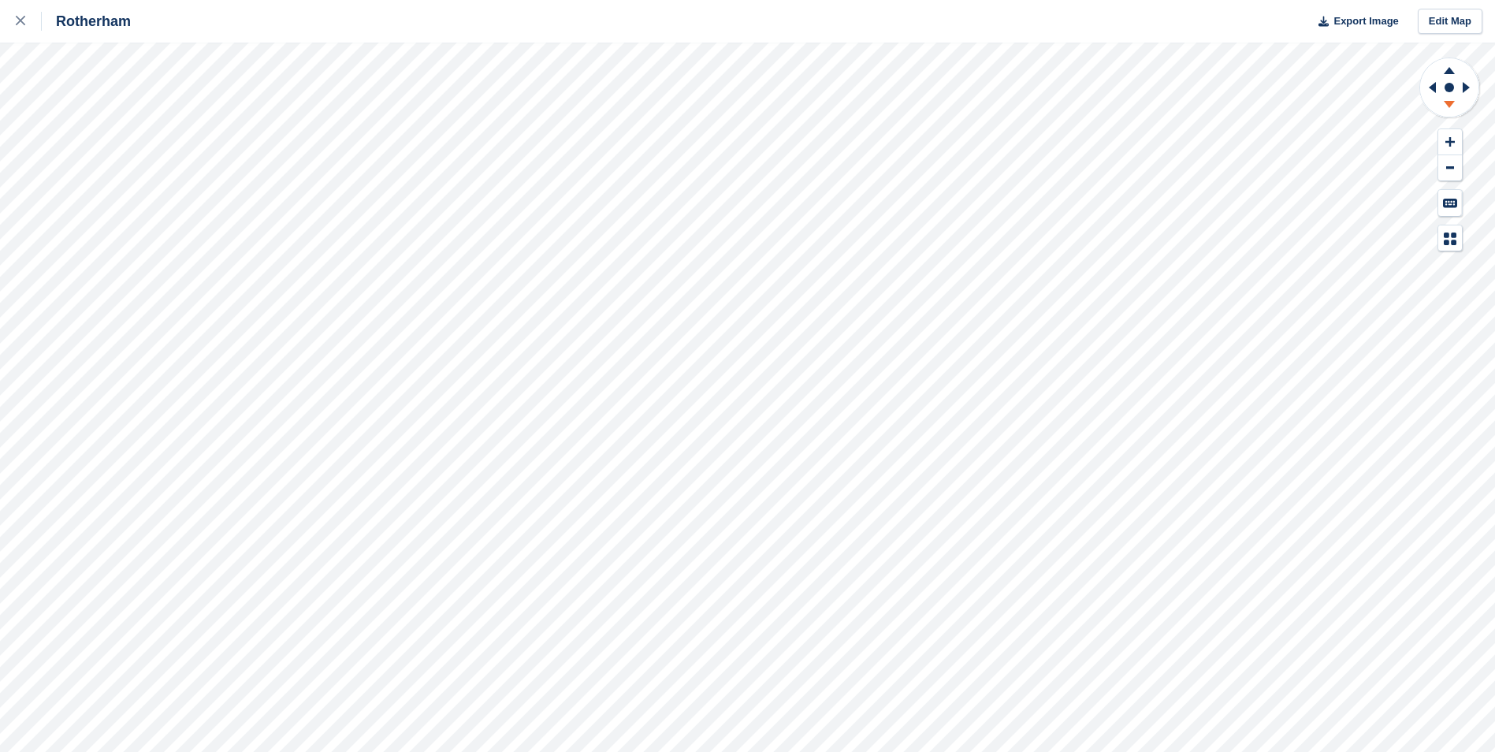
click at [1449, 102] on icon at bounding box center [1448, 104] width 11 height 7
click at [1442, 84] on rect at bounding box center [1448, 87] width 19 height 19
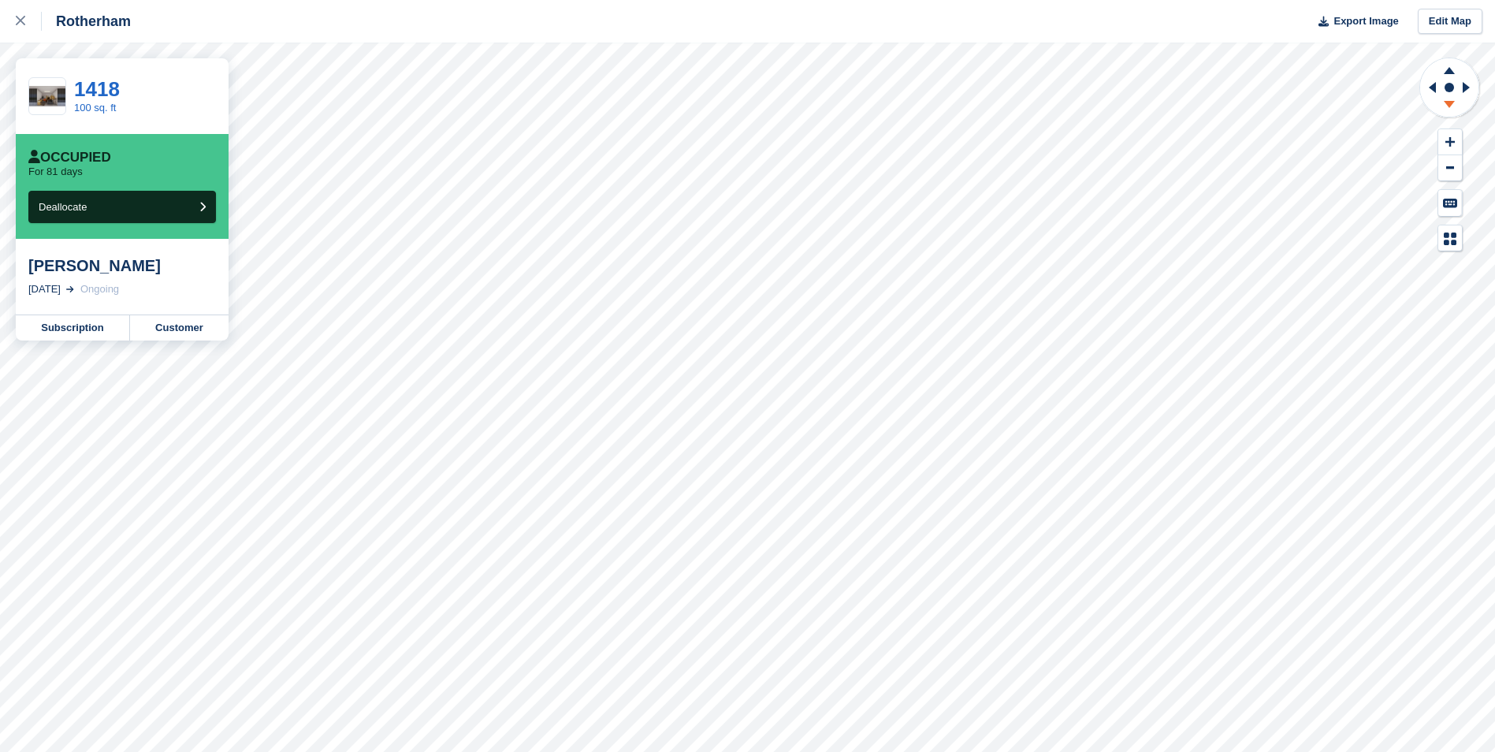
click at [1439, 102] on icon at bounding box center [1448, 107] width 41 height 20
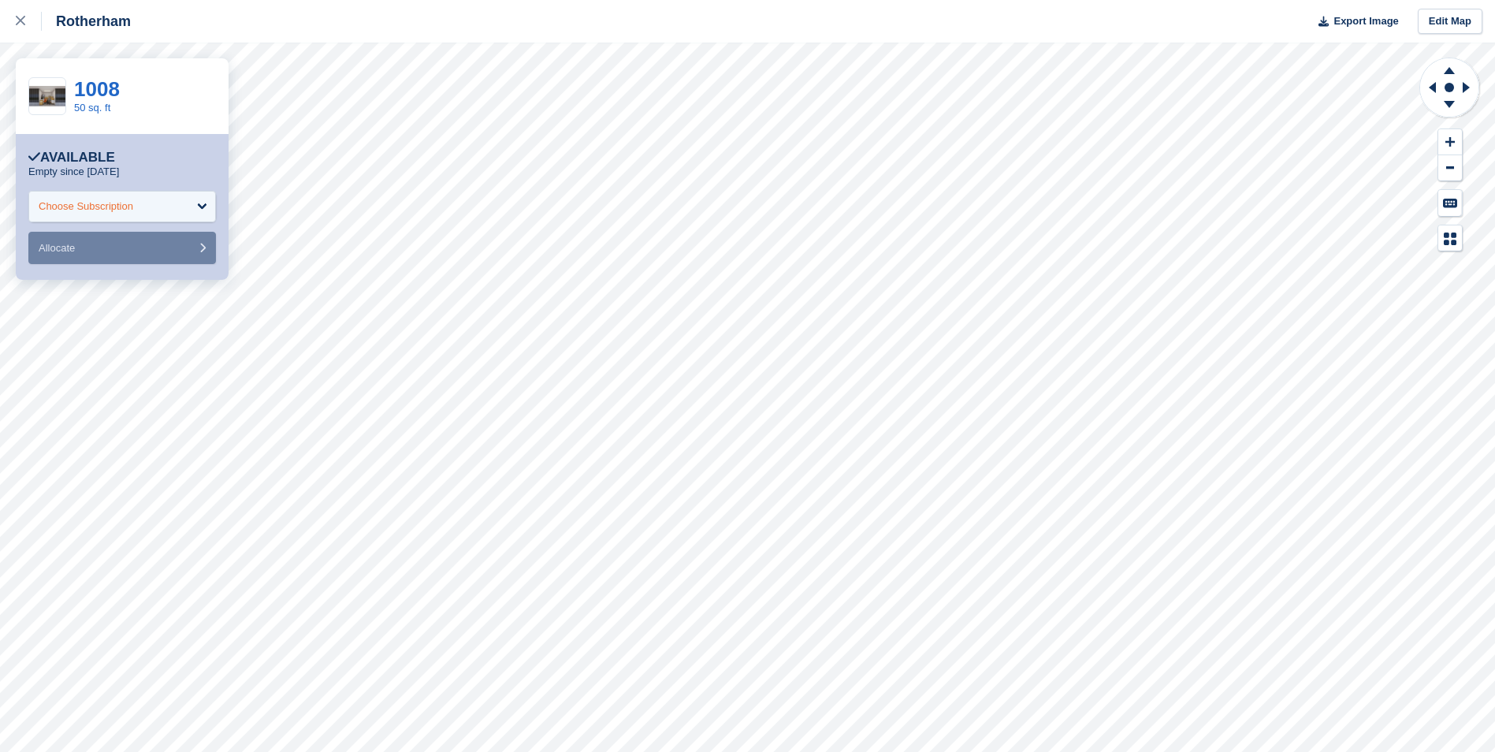
click at [178, 221] on div "Choose Subscription" at bounding box center [122, 207] width 188 height 32
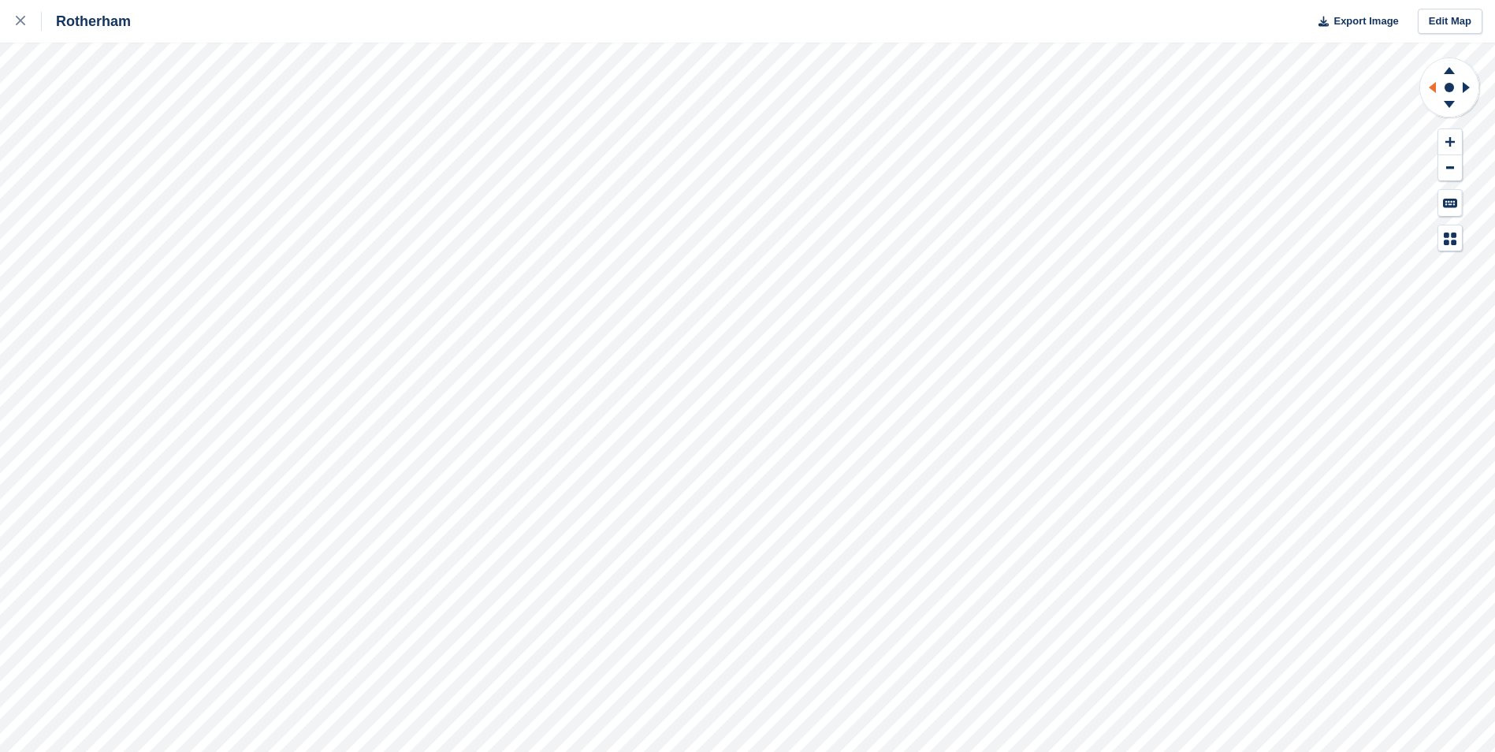
click at [1435, 92] on icon at bounding box center [1431, 87] width 7 height 11
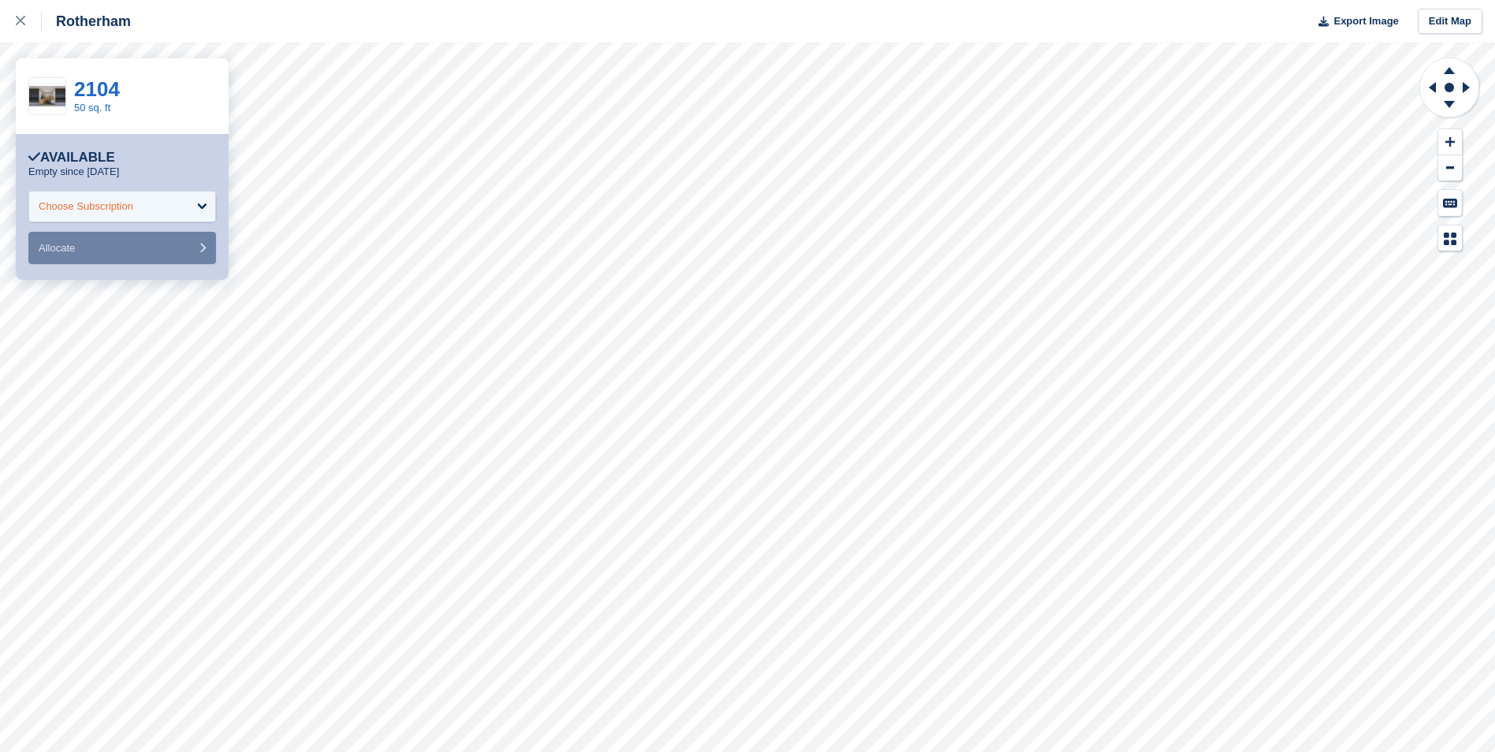
click at [176, 199] on div "Choose Subscription" at bounding box center [122, 207] width 188 height 32
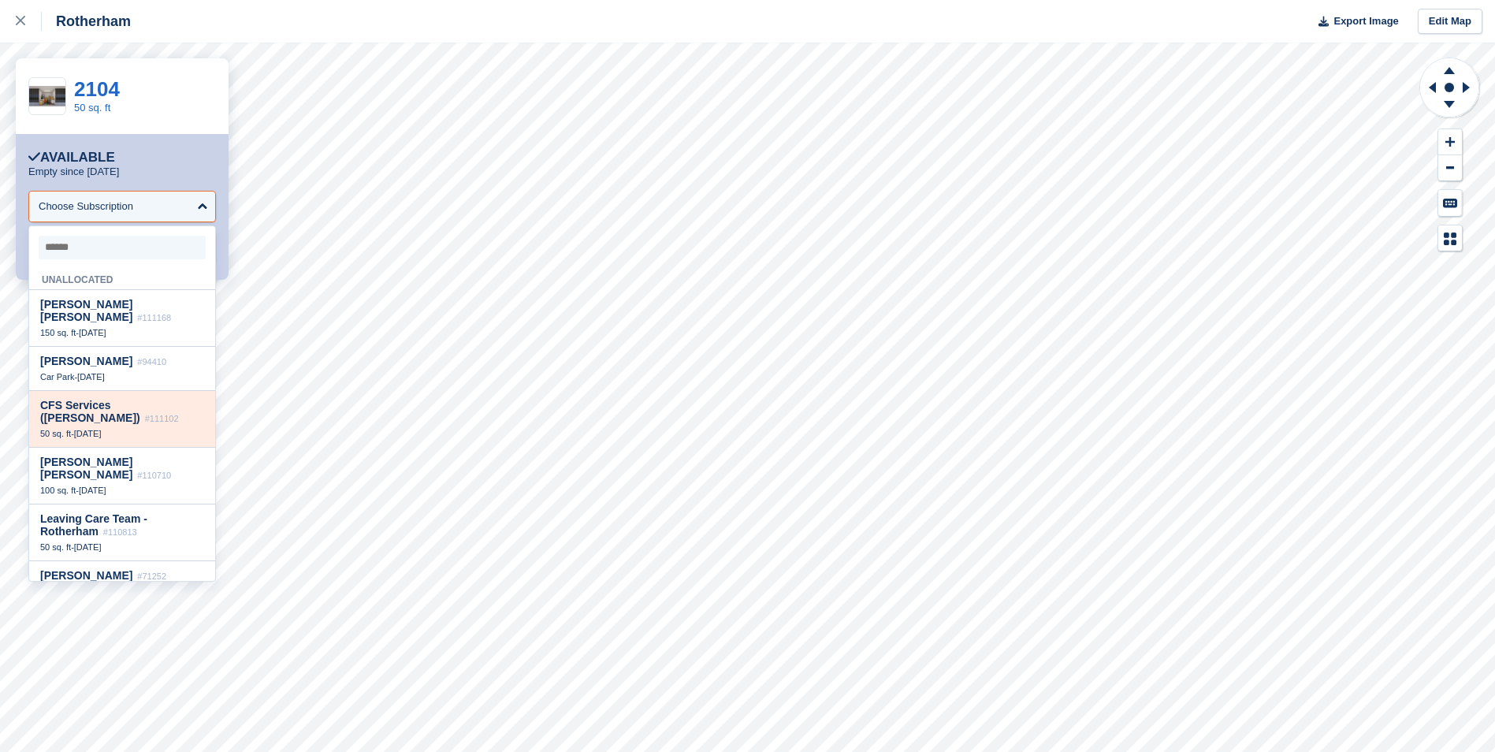
click at [140, 400] on span "CFS Services (Tom Platt)" at bounding box center [90, 411] width 100 height 25
select select "******"
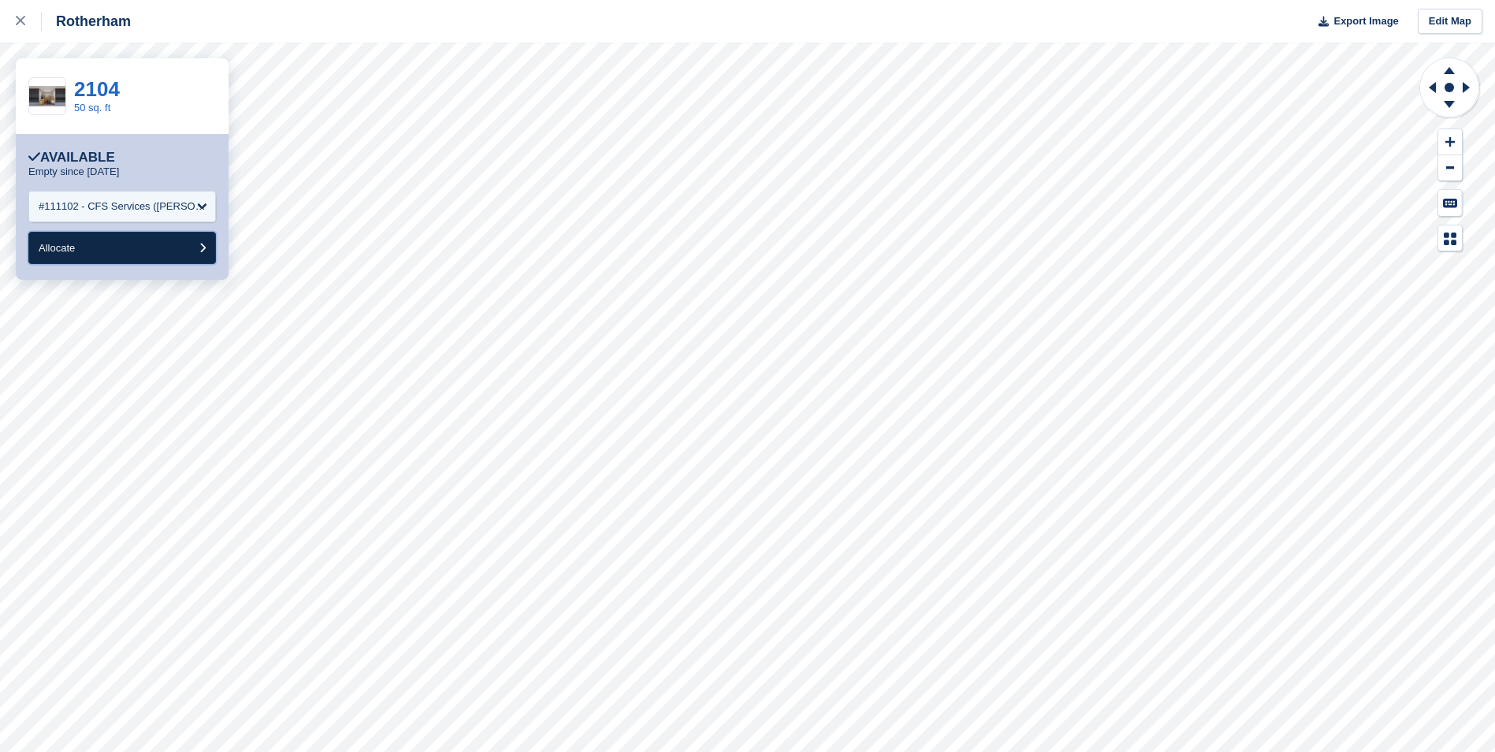
click at [127, 247] on button "Allocate" at bounding box center [122, 248] width 188 height 32
click at [167, 210] on div "Choose Subscription" at bounding box center [122, 207] width 188 height 32
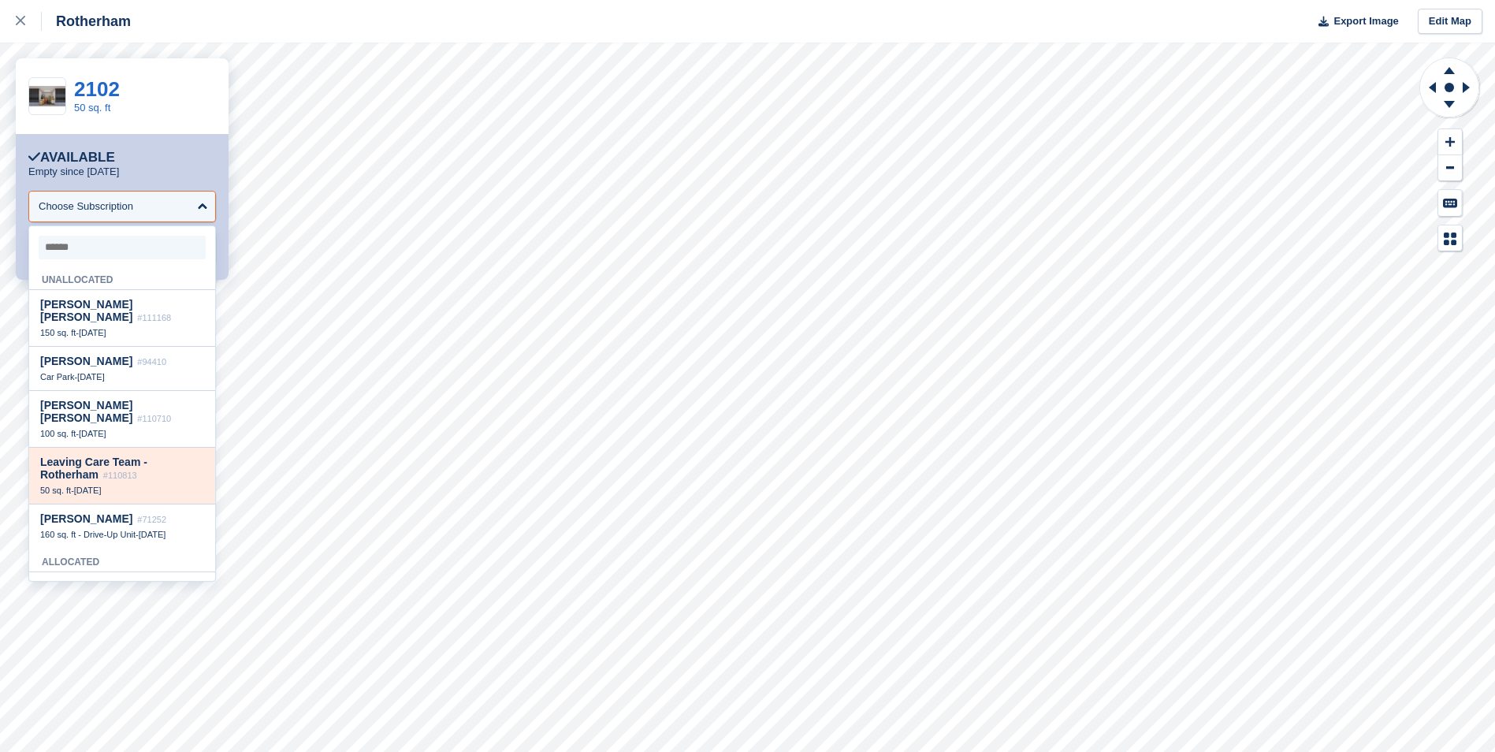
click at [147, 461] on div "Leaving Care Team - Rotherham #110813" at bounding box center [122, 468] width 164 height 26
select select "******"
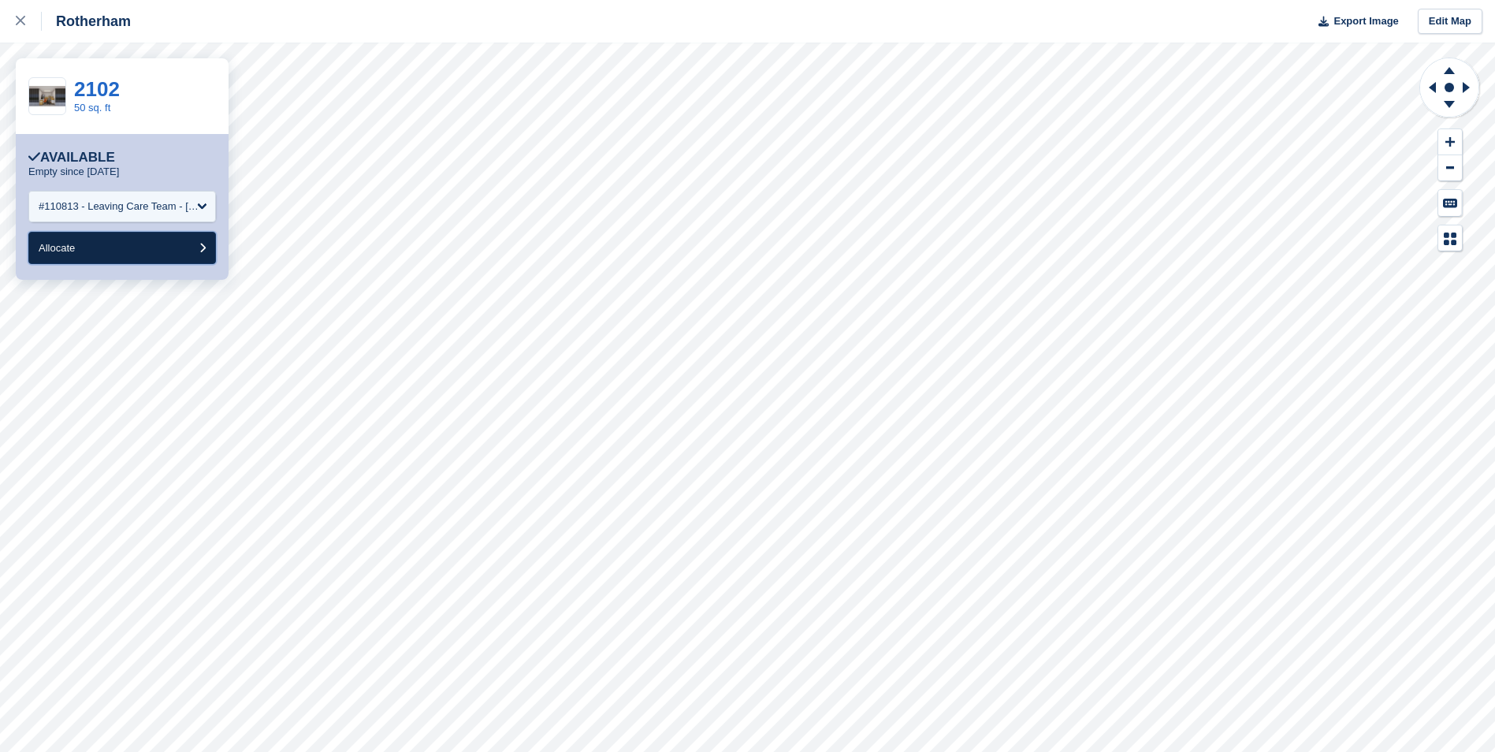
click at [137, 252] on button "Allocate" at bounding box center [122, 248] width 188 height 32
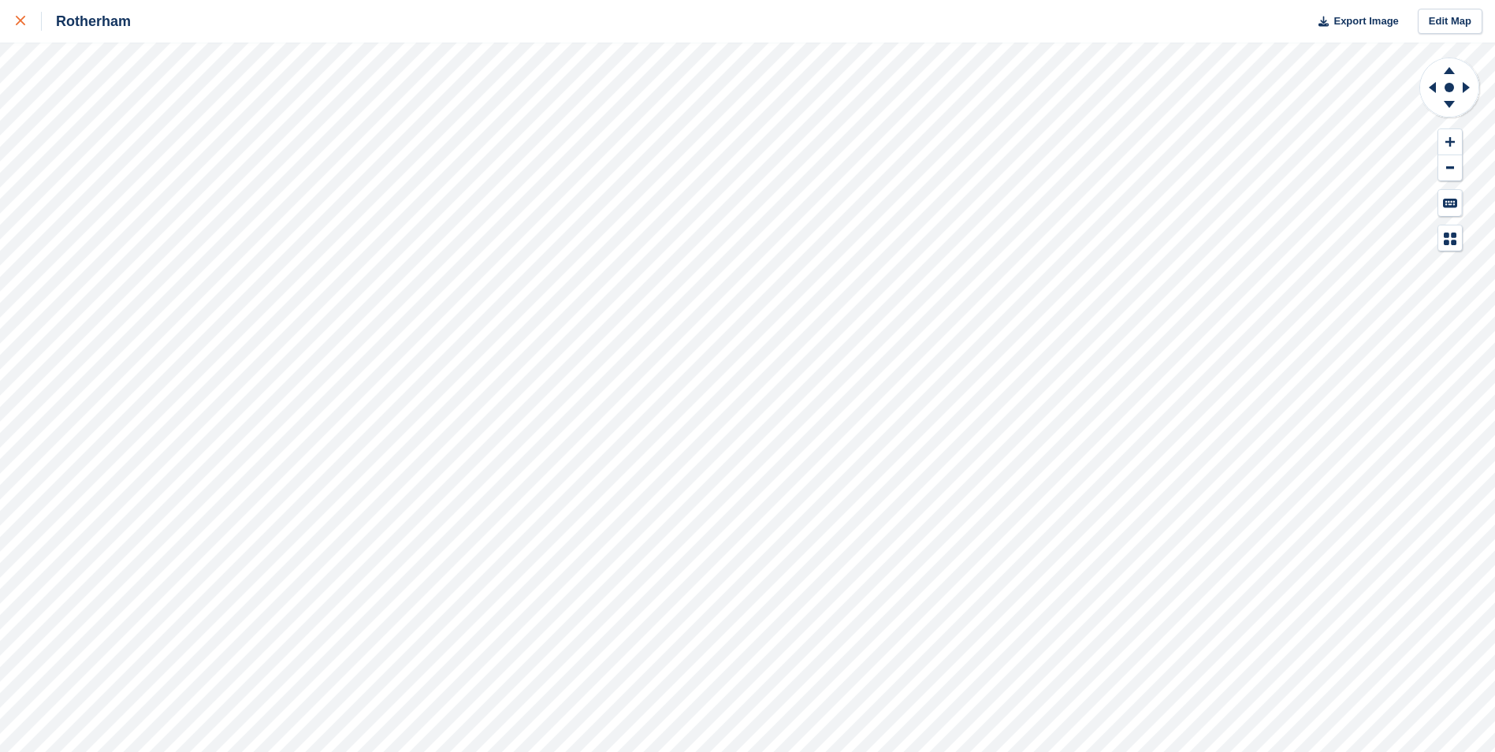
click at [34, 24] on div at bounding box center [29, 21] width 26 height 19
click at [20, 20] on icon at bounding box center [20, 20] width 9 height 9
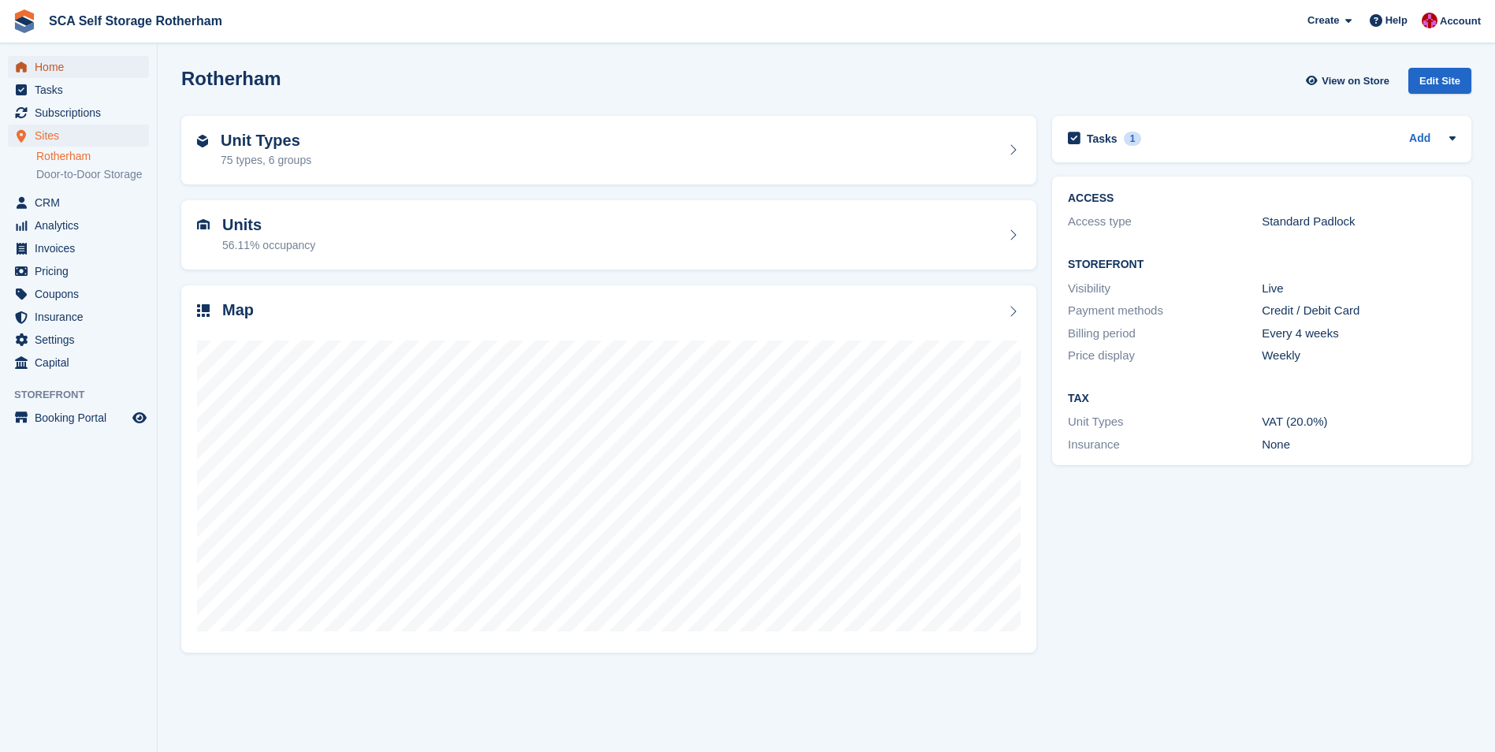
click at [32, 64] on link "Home" at bounding box center [78, 67] width 141 height 22
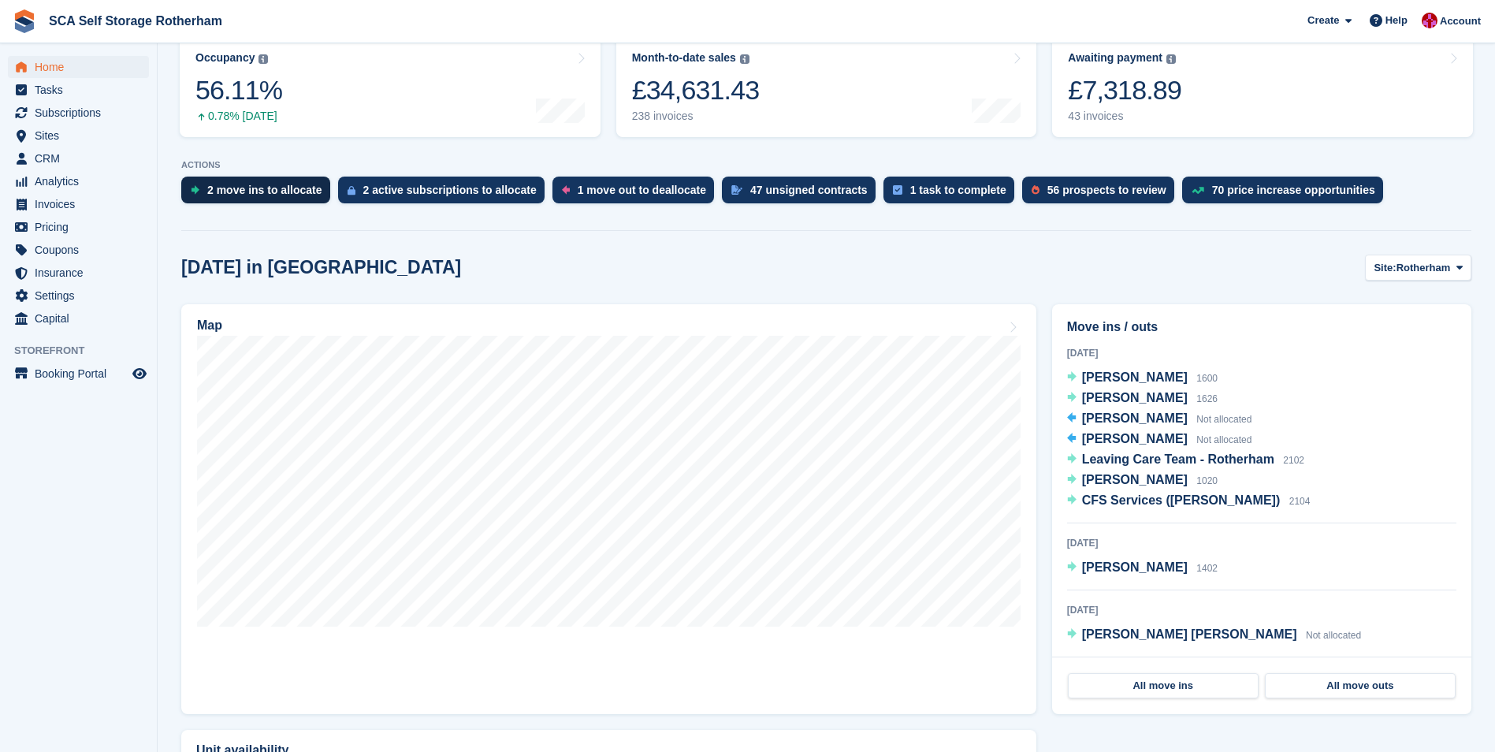
scroll to position [315, 0]
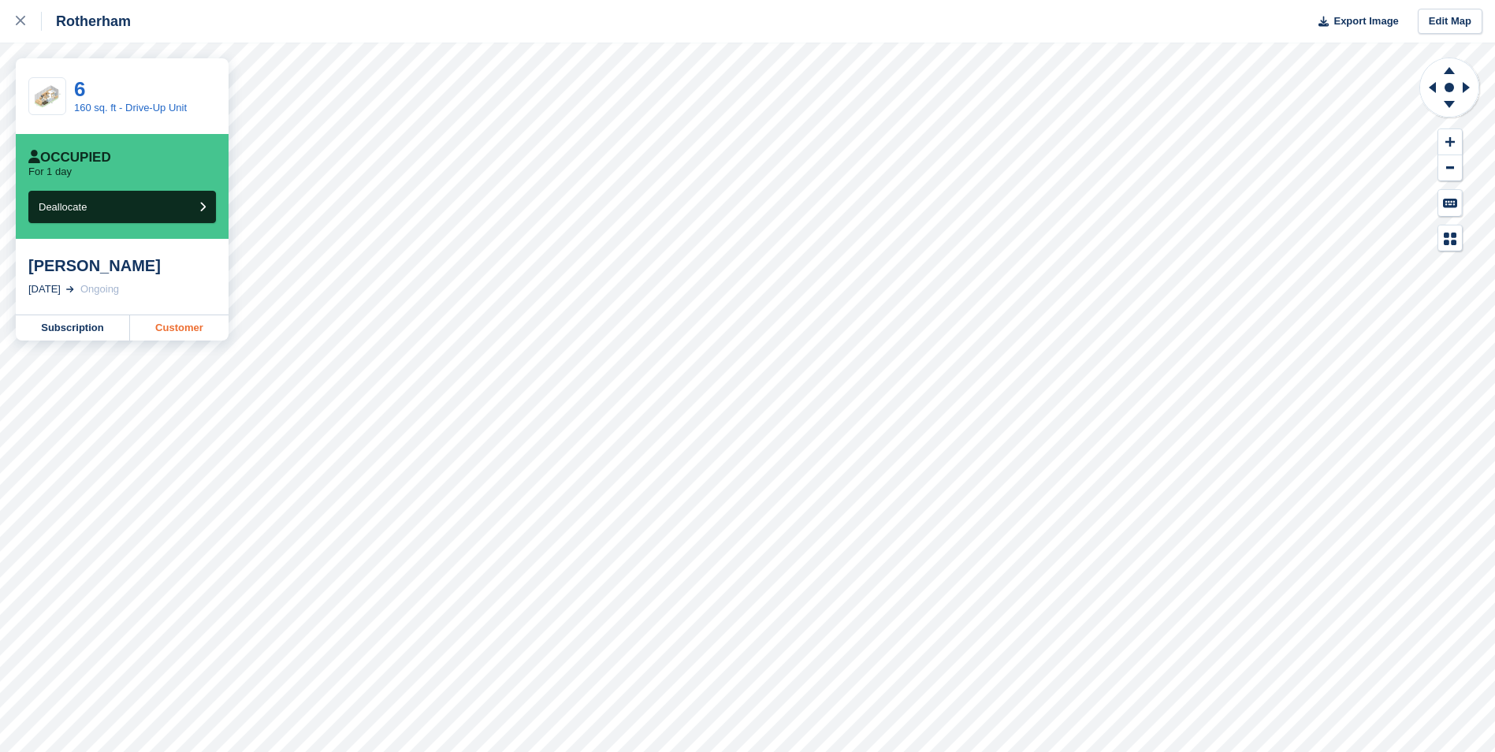
click at [155, 332] on link "Customer" at bounding box center [179, 327] width 98 height 25
click at [14, 27] on link at bounding box center [21, 21] width 42 height 43
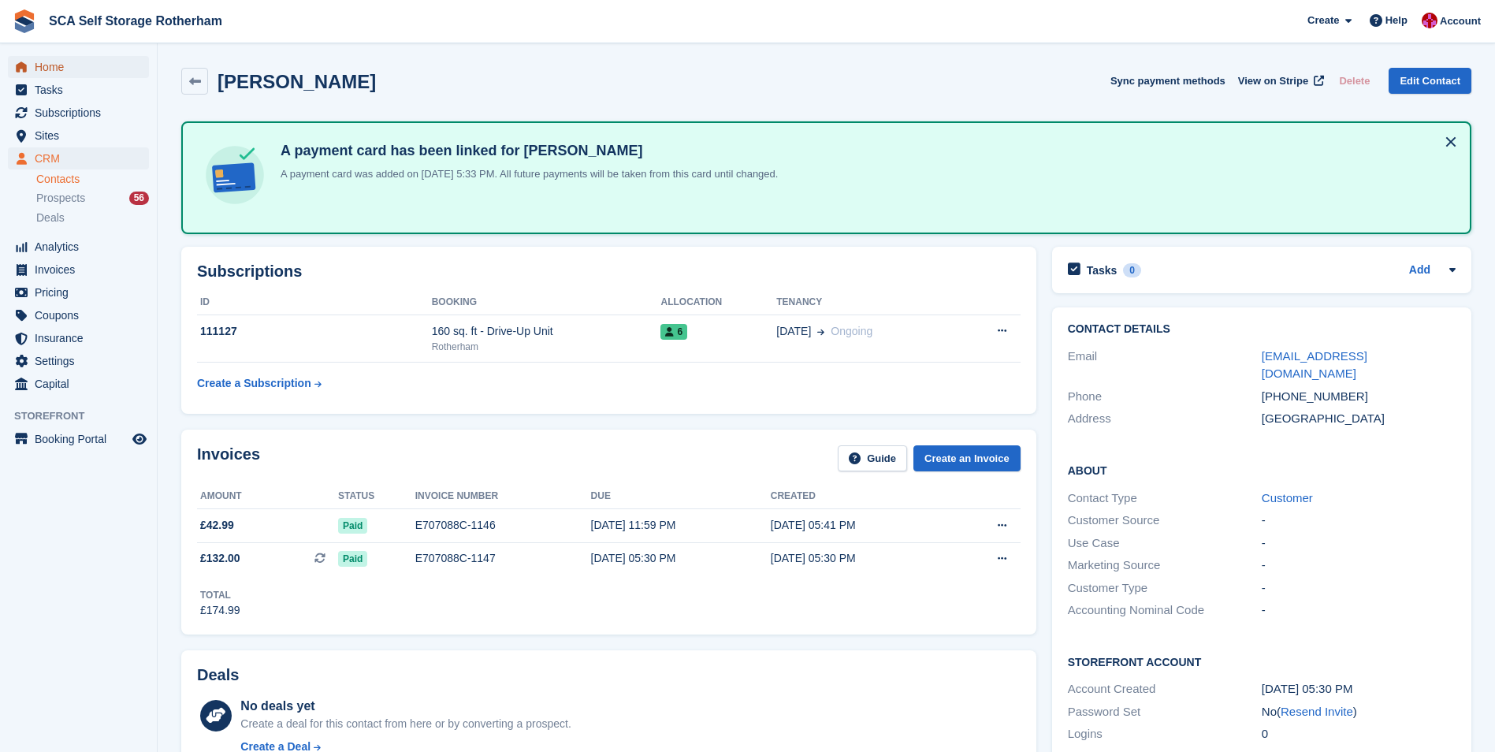
click at [65, 70] on span "Home" at bounding box center [82, 67] width 95 height 22
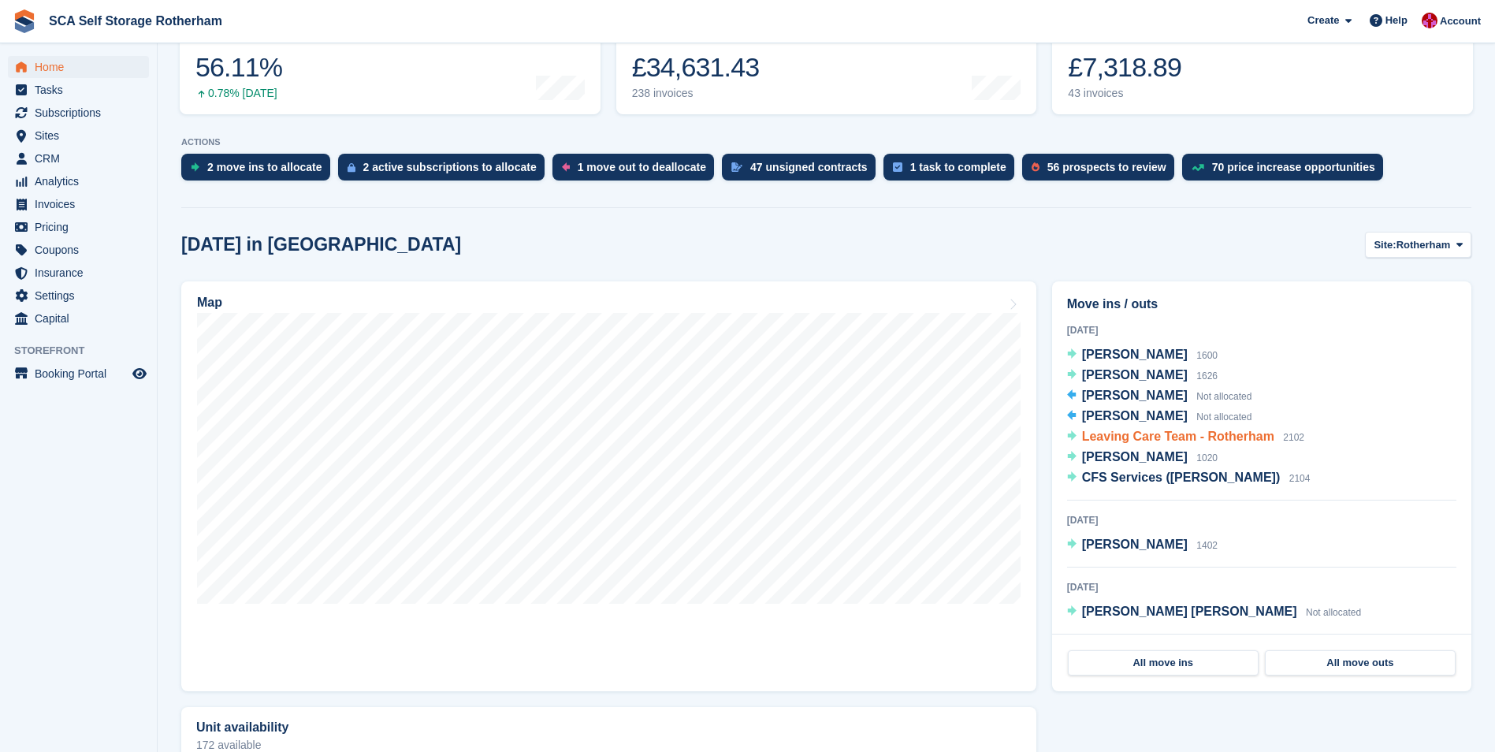
scroll to position [79, 0]
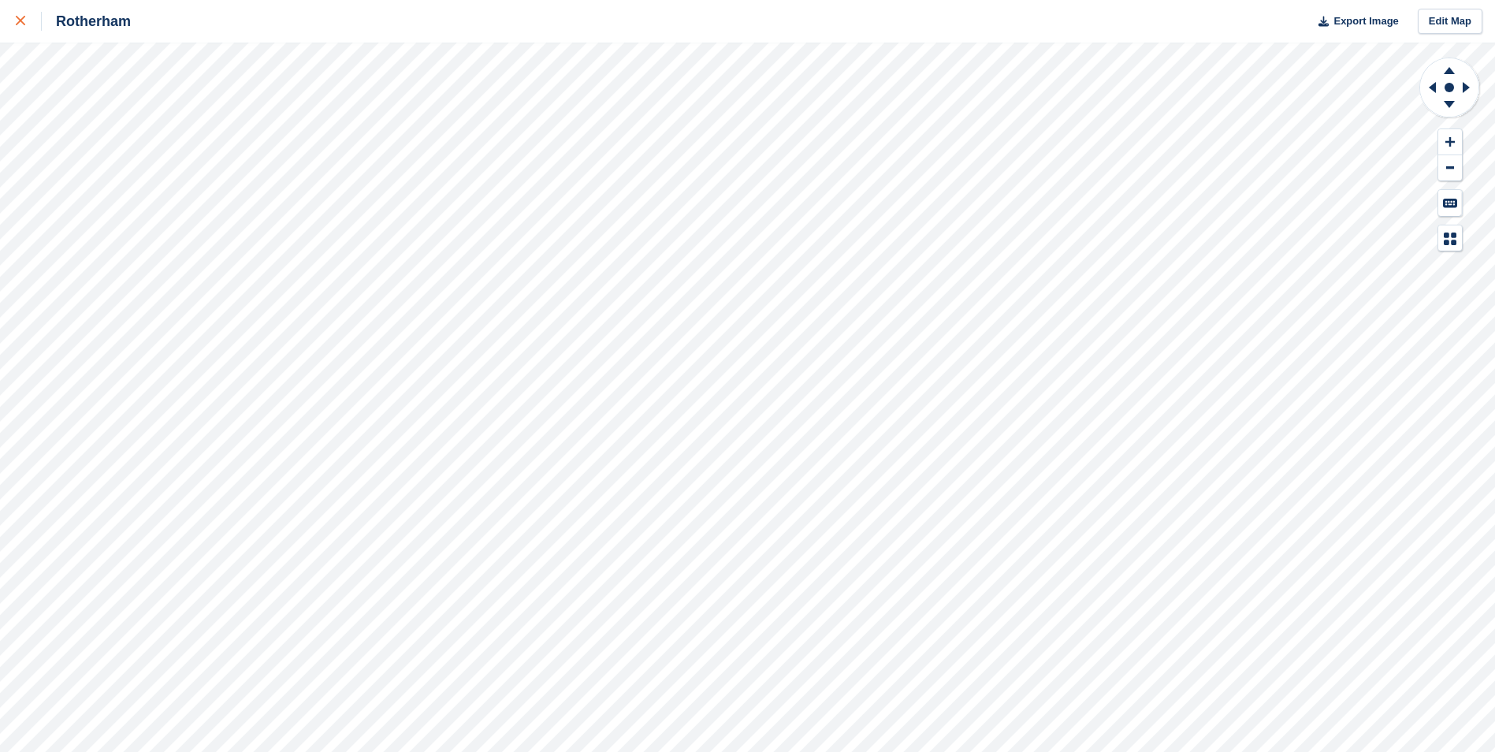
click at [15, 21] on link at bounding box center [21, 21] width 42 height 43
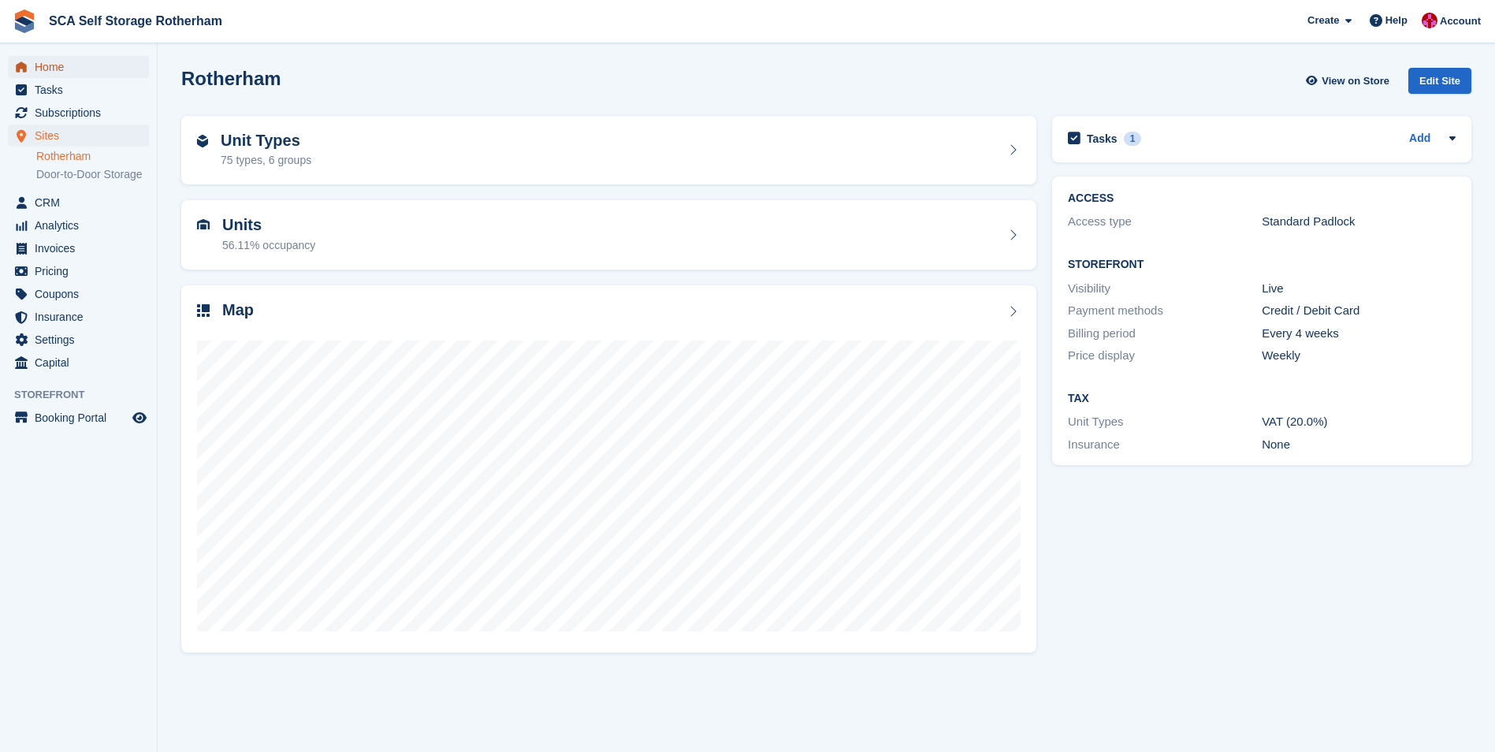
click at [75, 76] on span "Home" at bounding box center [82, 67] width 95 height 22
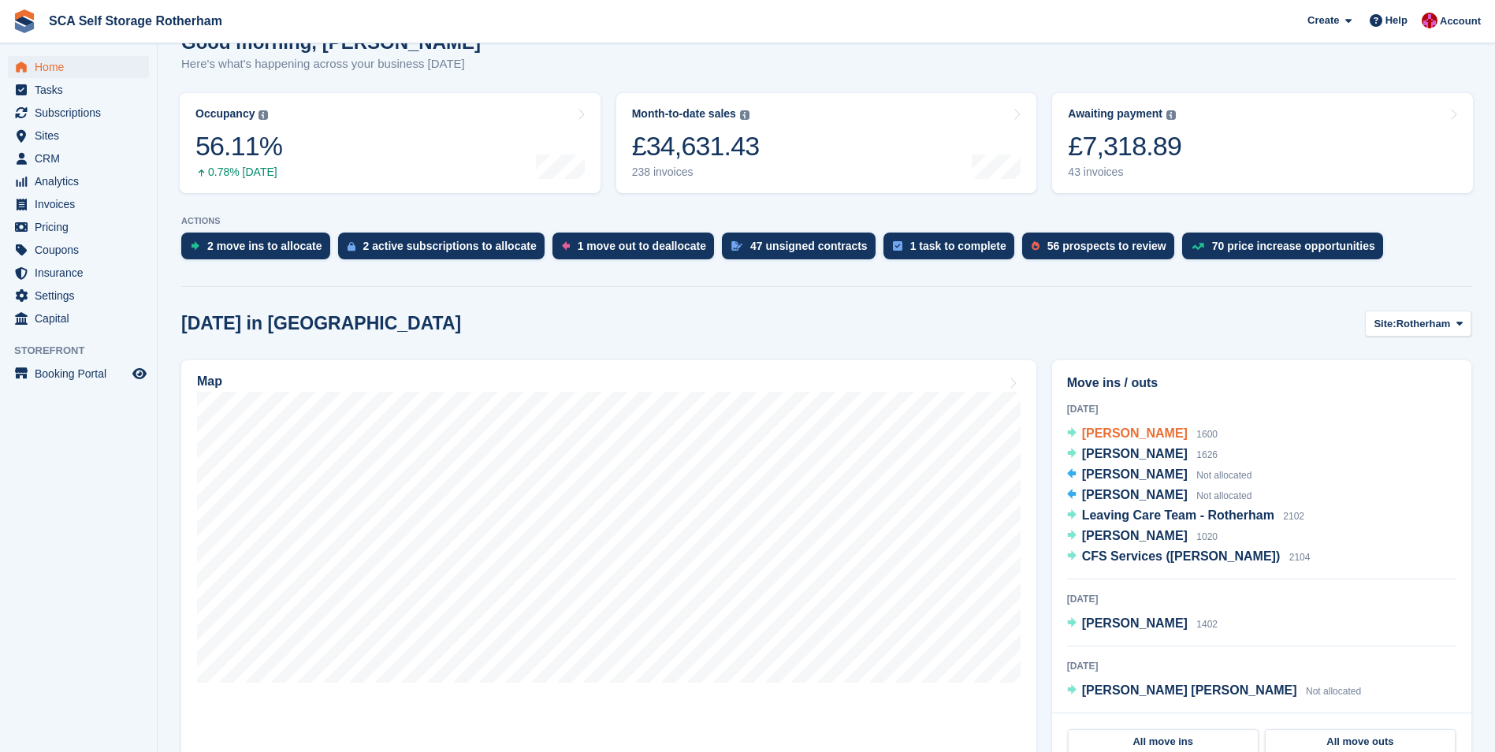
click at [1120, 433] on span "[PERSON_NAME]" at bounding box center [1135, 432] width 106 height 13
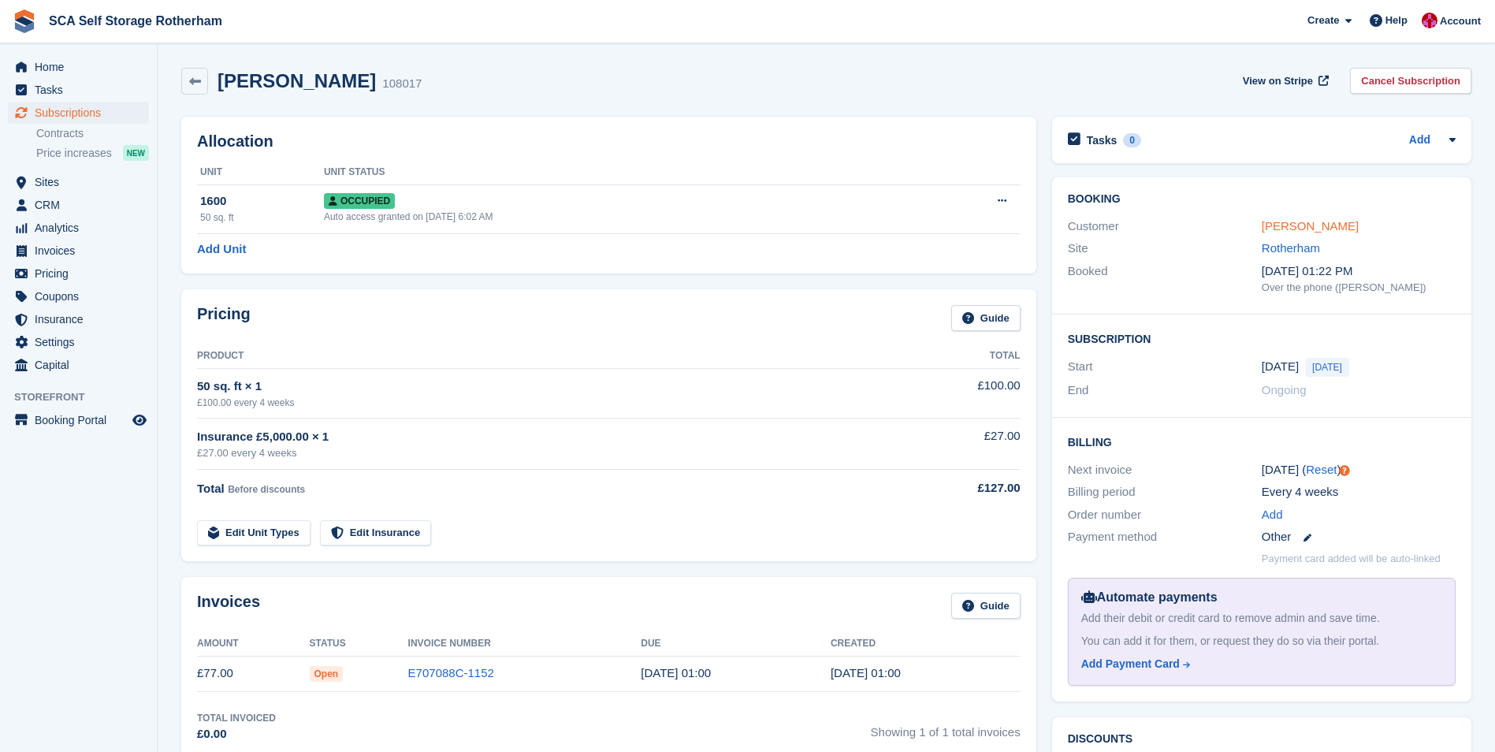
click at [1302, 219] on link "[PERSON_NAME]" at bounding box center [1309, 225] width 97 height 13
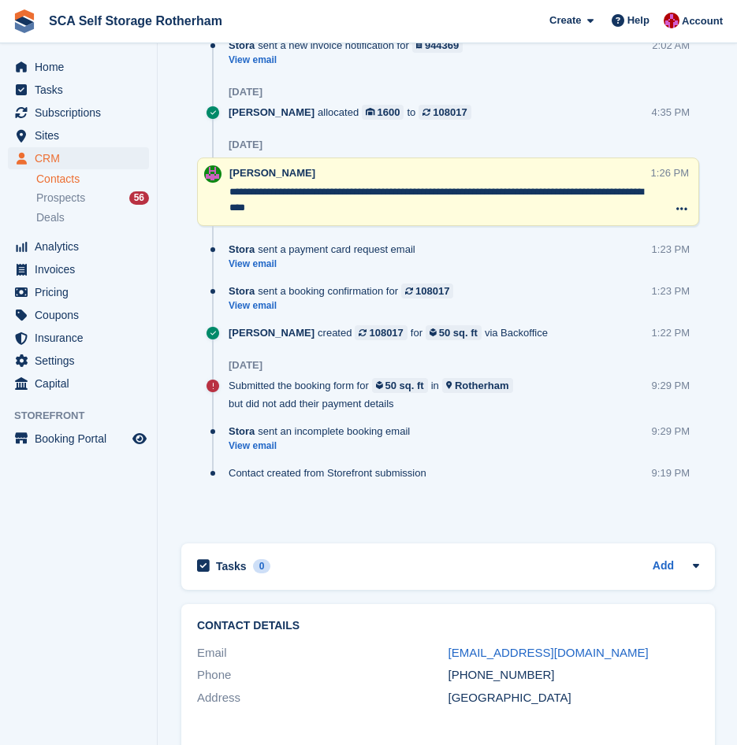
scroll to position [1576, 0]
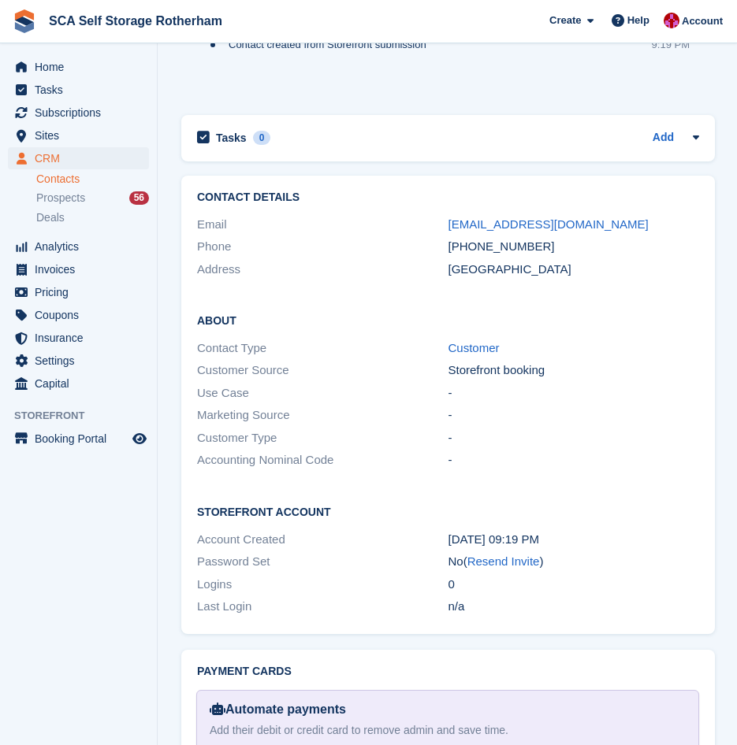
click at [537, 238] on div "+447368968514" at bounding box center [573, 247] width 251 height 18
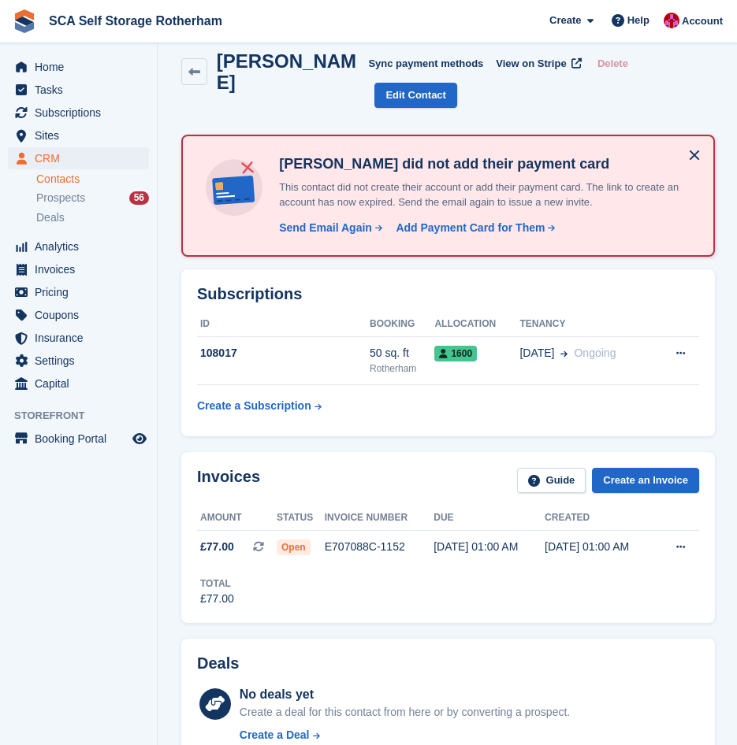
scroll to position [0, 0]
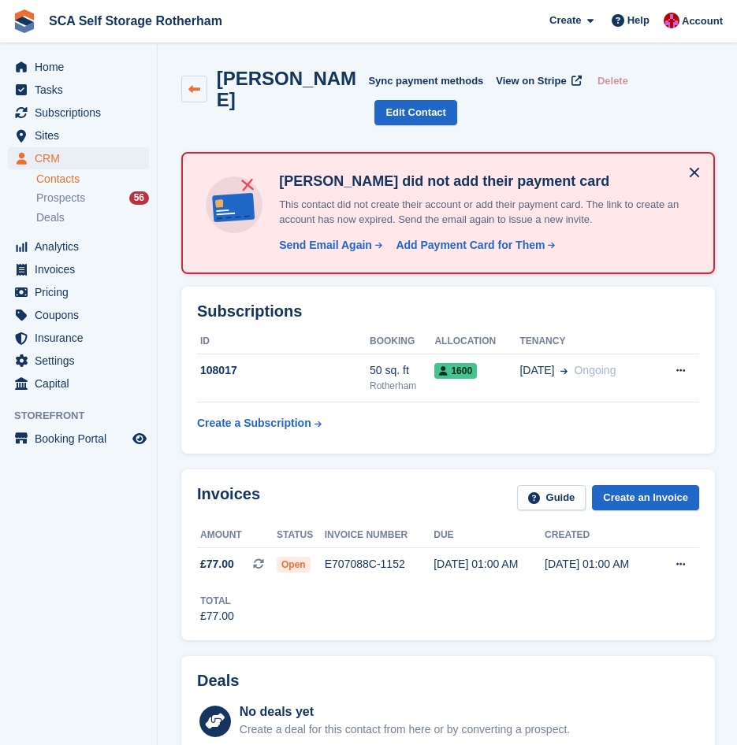
click at [186, 80] on link at bounding box center [194, 89] width 26 height 27
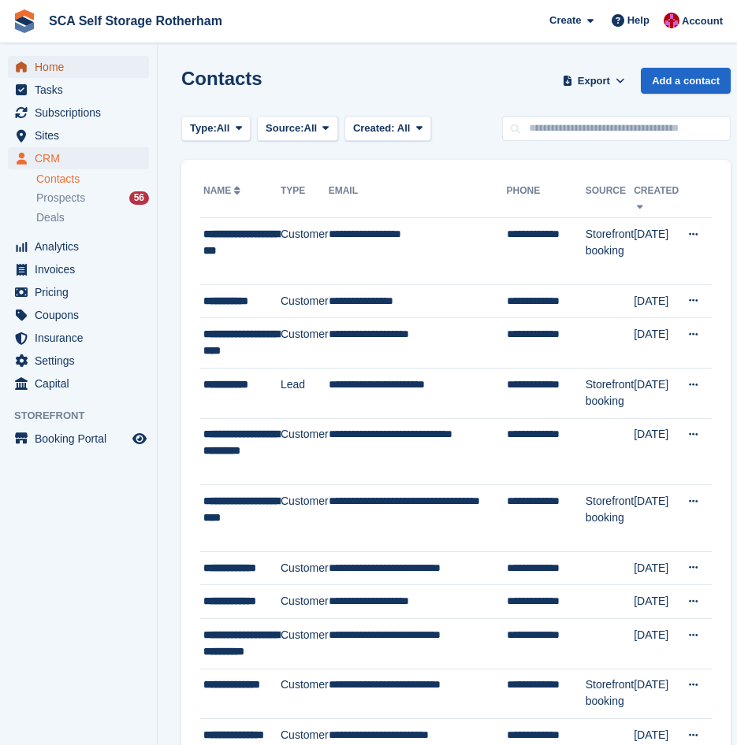
click at [76, 73] on span "Home" at bounding box center [82, 67] width 95 height 22
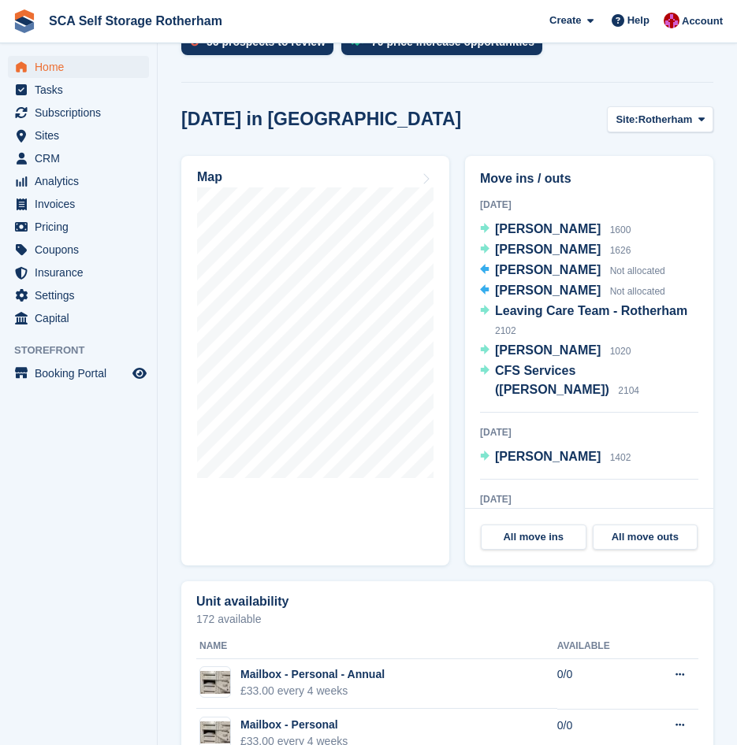
scroll to position [633, 0]
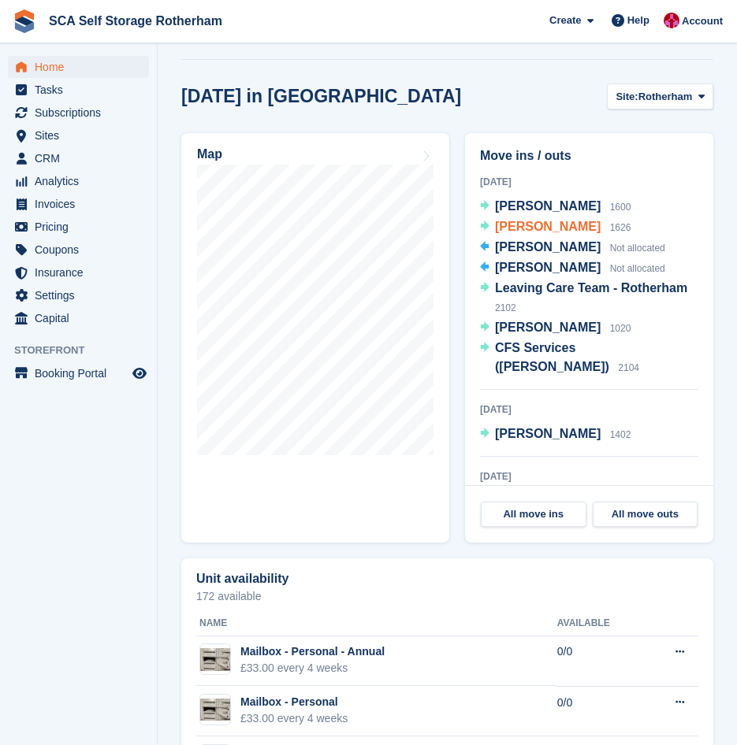
click at [554, 220] on span "[PERSON_NAME]" at bounding box center [548, 226] width 106 height 13
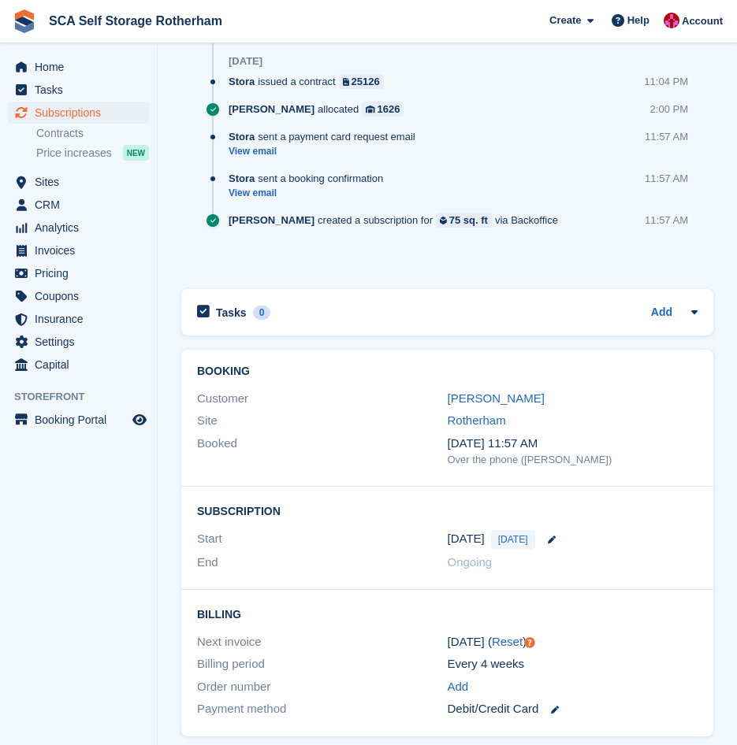
scroll to position [1261, 0]
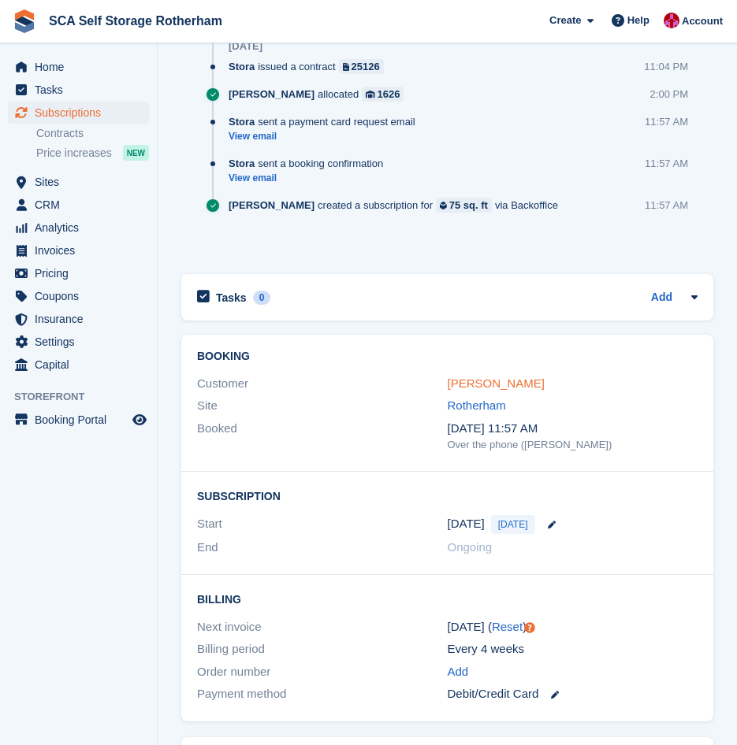
click at [479, 387] on link "[PERSON_NAME]" at bounding box center [495, 383] width 97 height 13
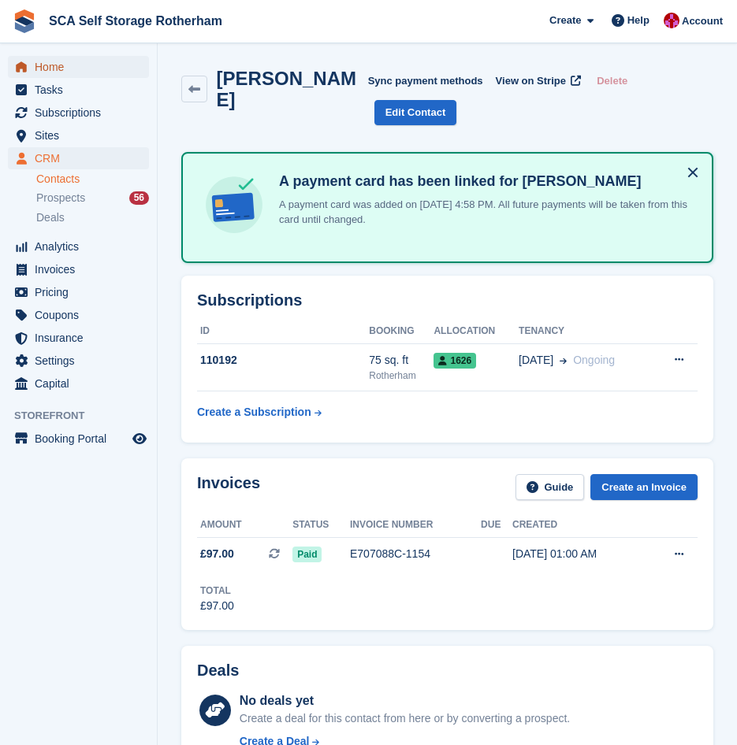
click at [67, 68] on span "Home" at bounding box center [82, 67] width 95 height 22
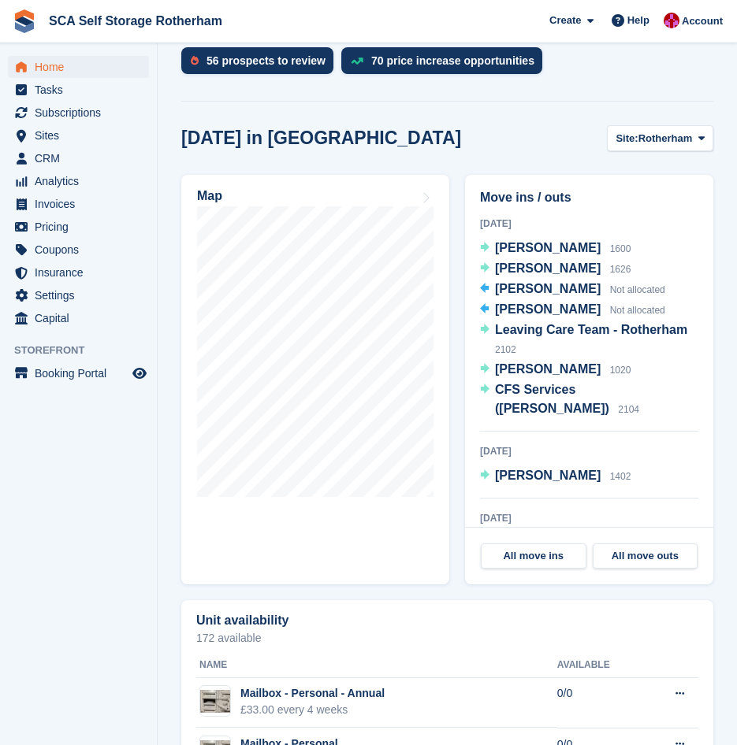
scroll to position [554, 0]
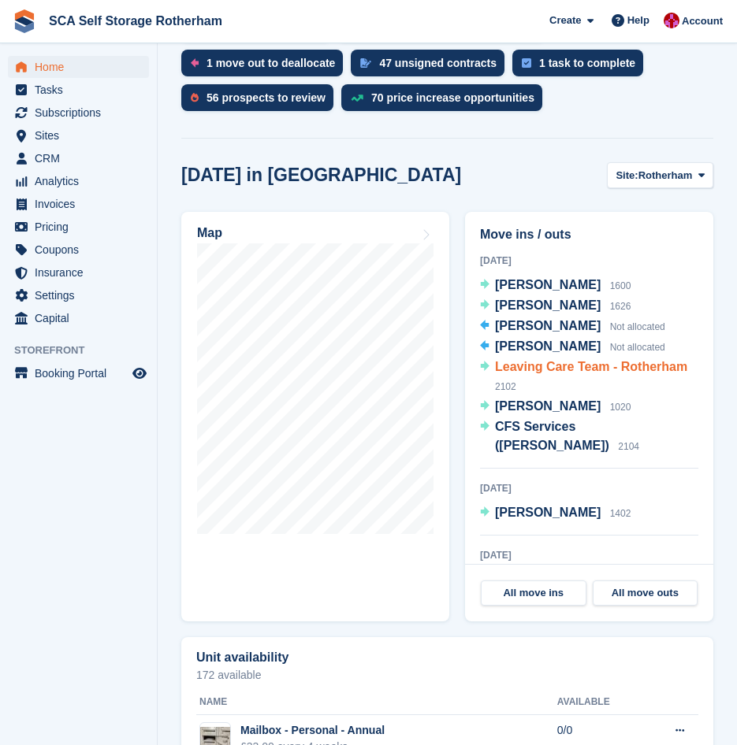
click at [568, 360] on span "Leaving Care Team - Rotherham" at bounding box center [591, 366] width 192 height 13
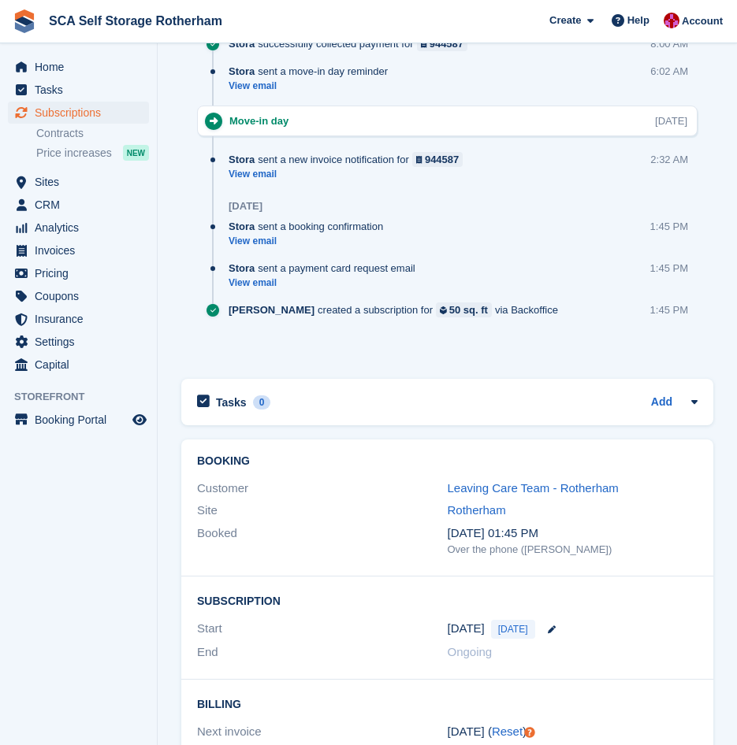
scroll to position [1120, 0]
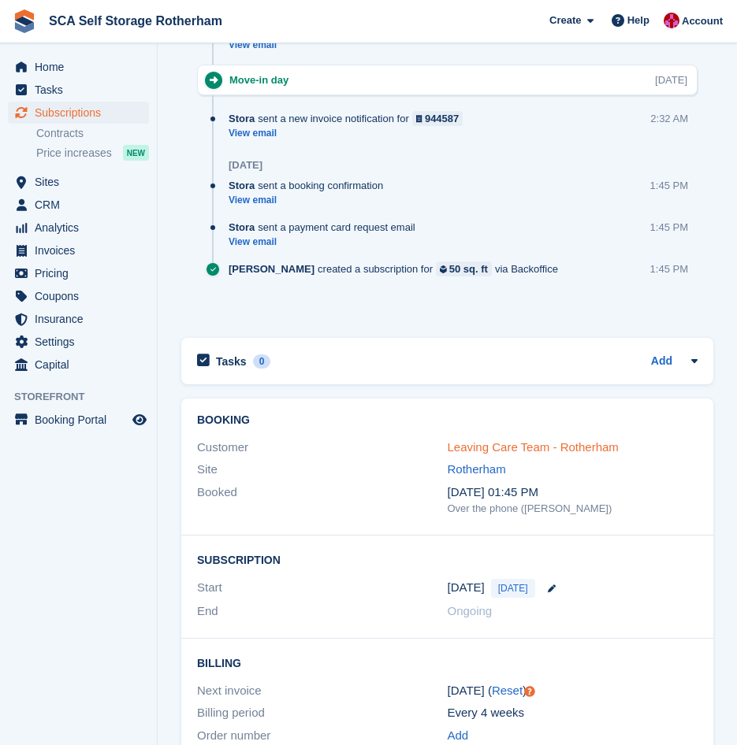
click at [517, 449] on link "Leaving Care Team - Rotherham" at bounding box center [532, 446] width 171 height 13
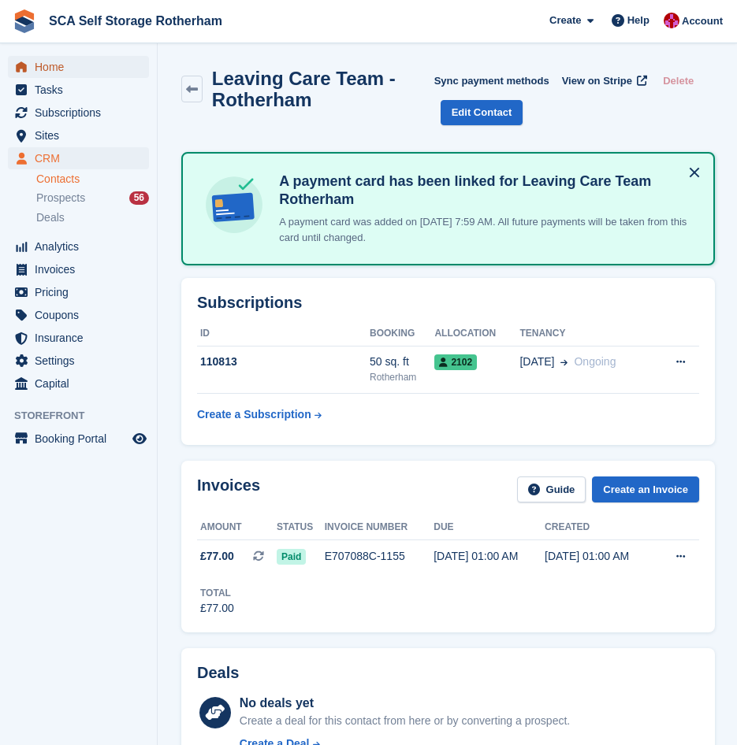
click at [102, 76] on span "Home" at bounding box center [82, 67] width 95 height 22
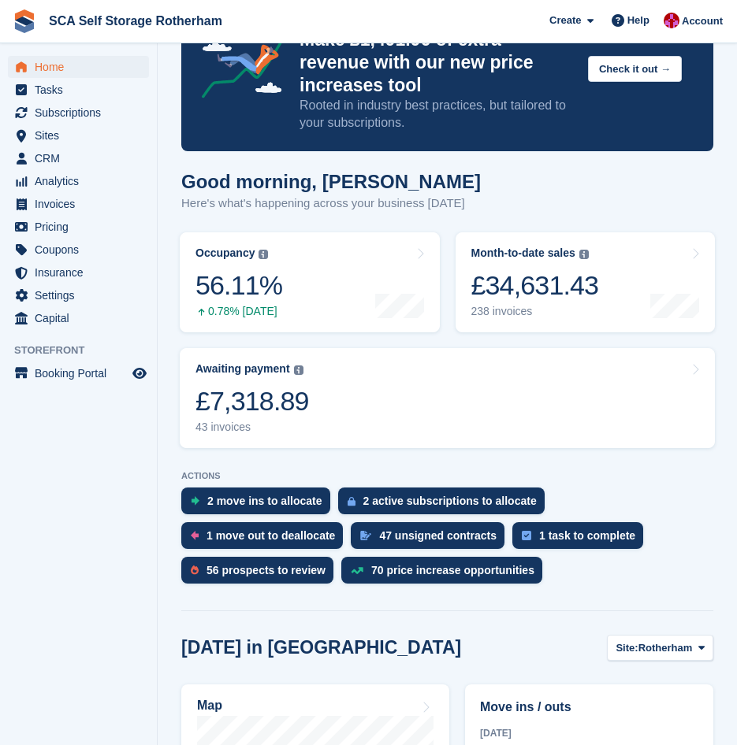
scroll to position [396, 0]
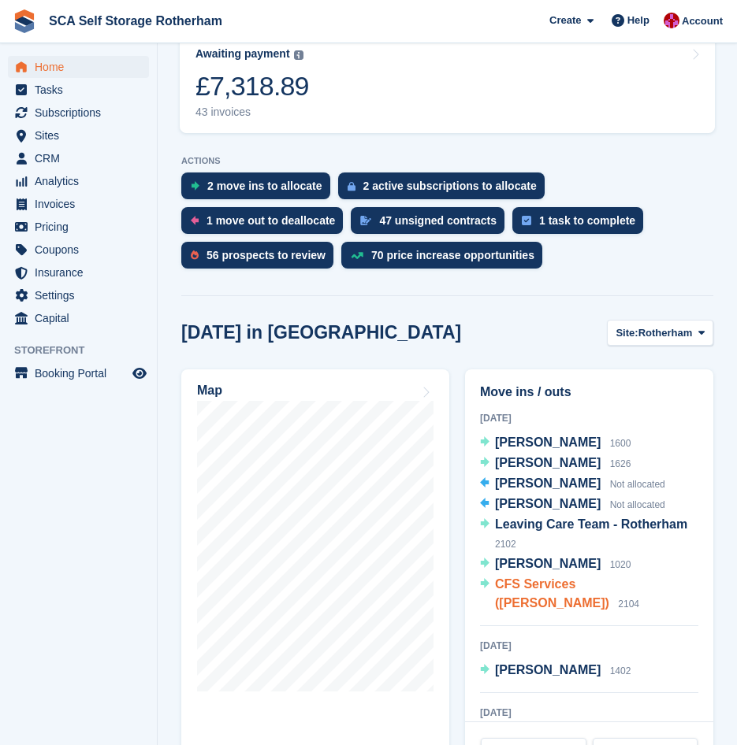
click at [552, 577] on span "CFS Services ([PERSON_NAME])" at bounding box center [552, 593] width 114 height 32
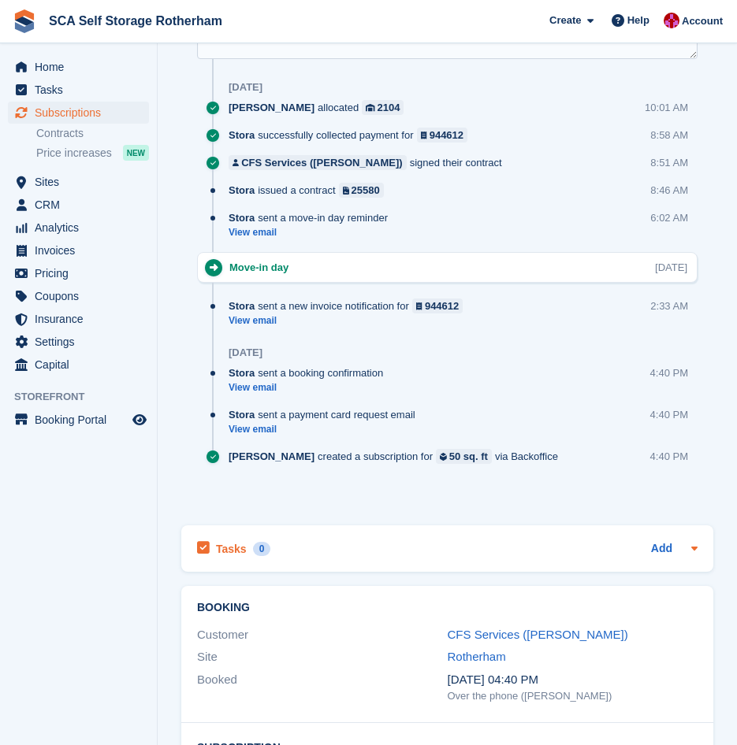
scroll to position [1024, 0]
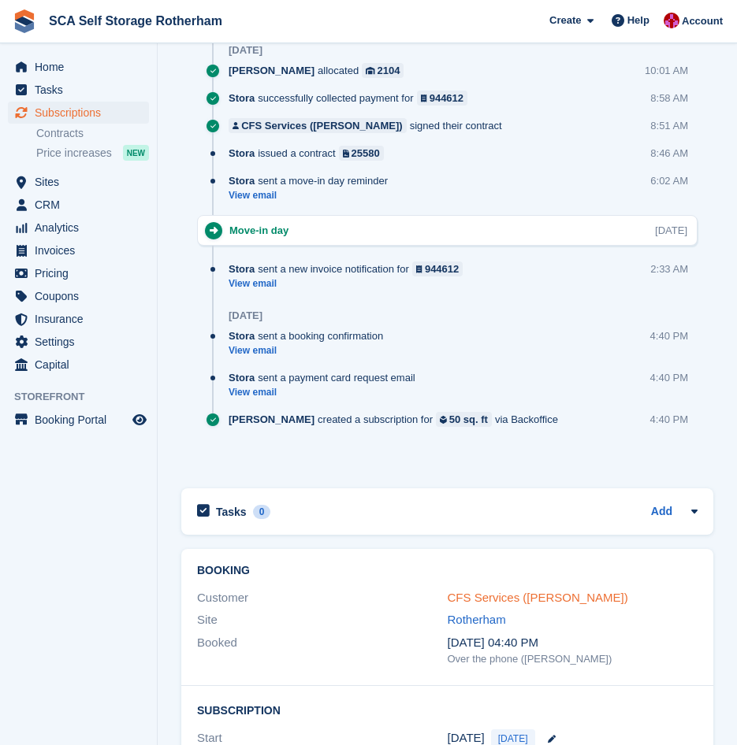
click at [491, 591] on link "CFS Services ([PERSON_NAME])" at bounding box center [537, 597] width 180 height 13
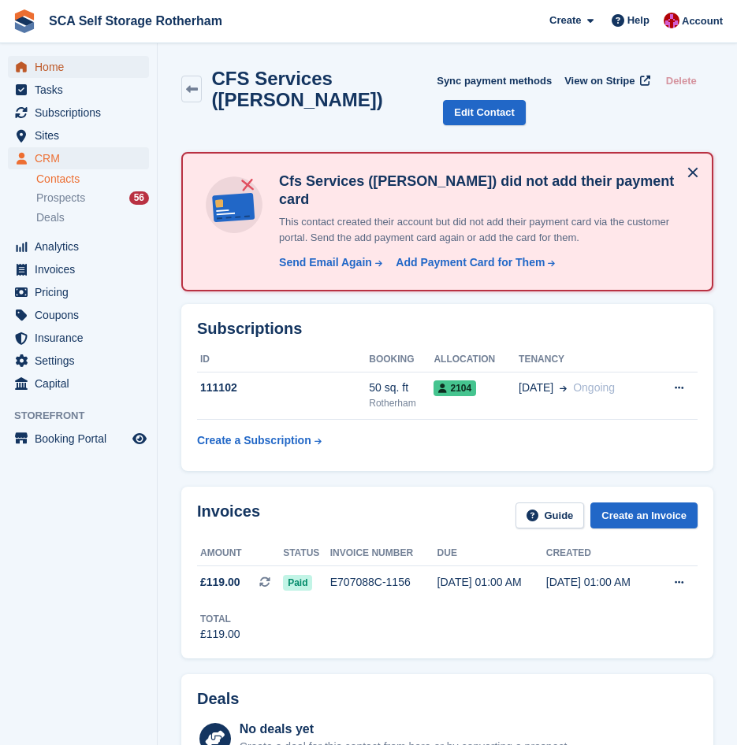
click at [90, 61] on span "Home" at bounding box center [82, 67] width 95 height 22
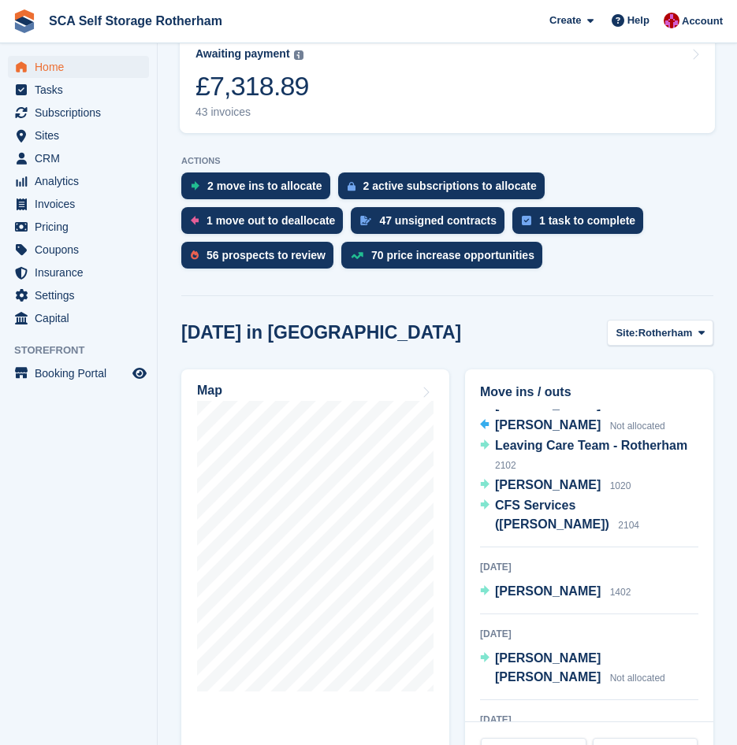
scroll to position [158, 0]
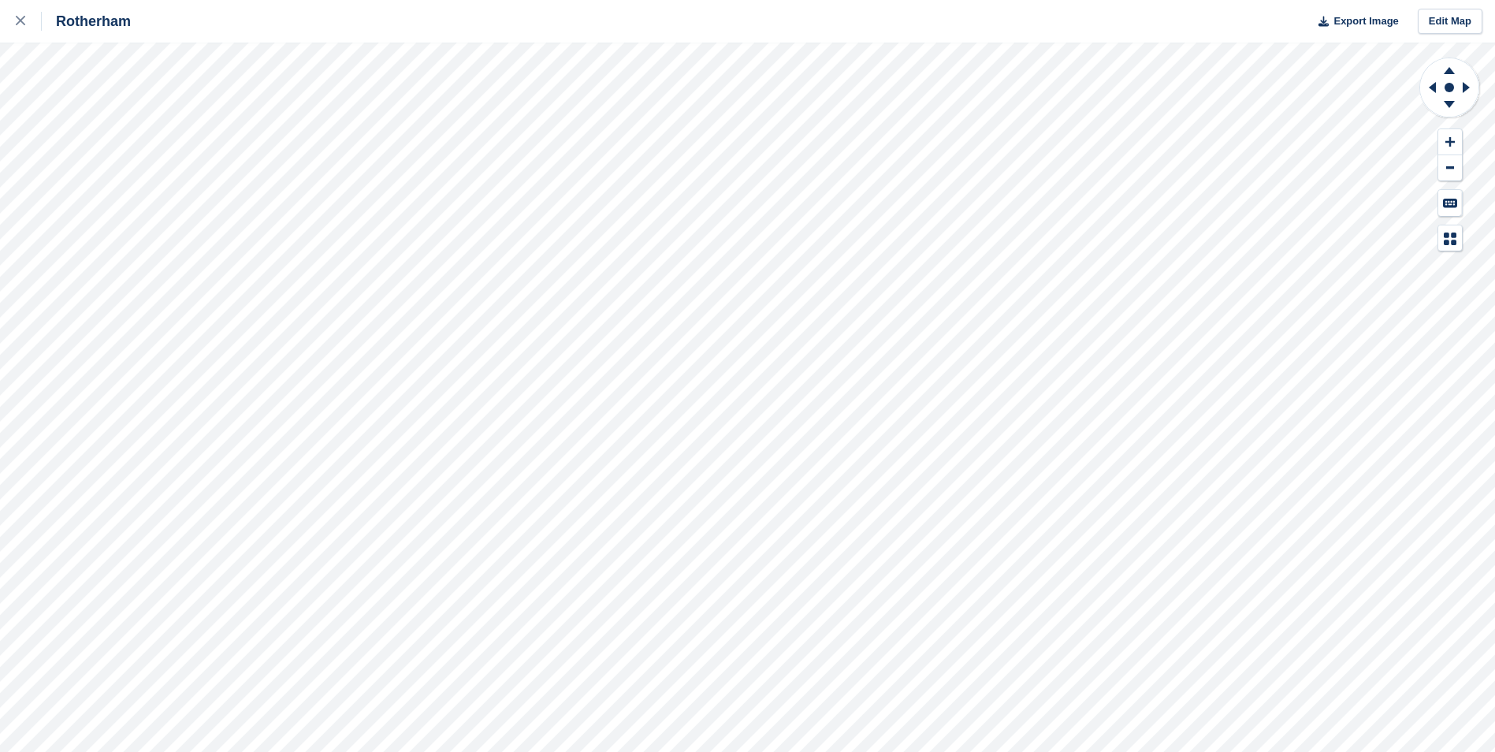
click at [184, 292] on div "Rotherham Export Image Edit Map" at bounding box center [747, 376] width 1495 height 752
click at [109, 158] on div "Rotherham Export Image Edit Map" at bounding box center [747, 376] width 1495 height 752
click at [197, 114] on div "Rotherham Export Image Edit Map" at bounding box center [747, 376] width 1495 height 752
click at [1454, 140] on button at bounding box center [1450, 142] width 24 height 26
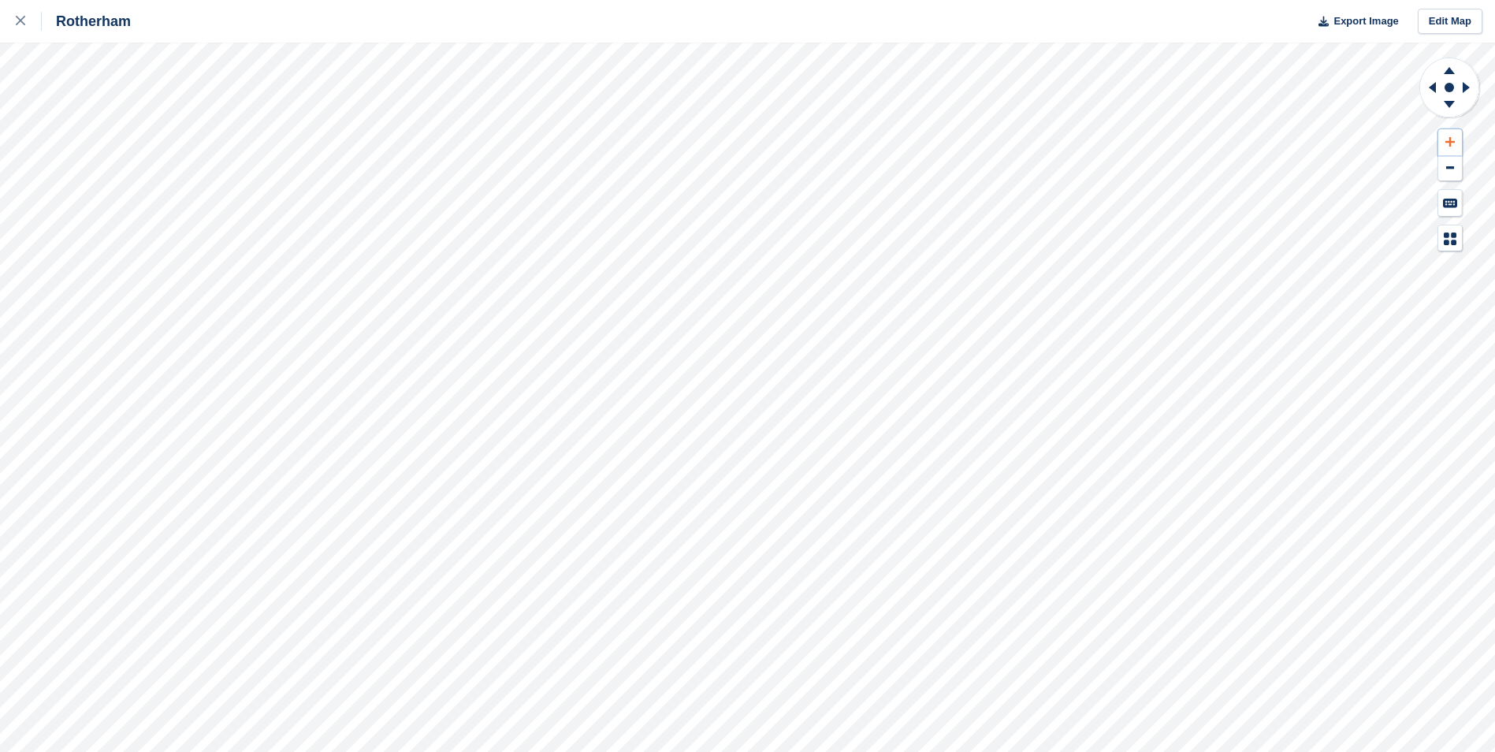
click at [1454, 140] on button at bounding box center [1450, 142] width 24 height 26
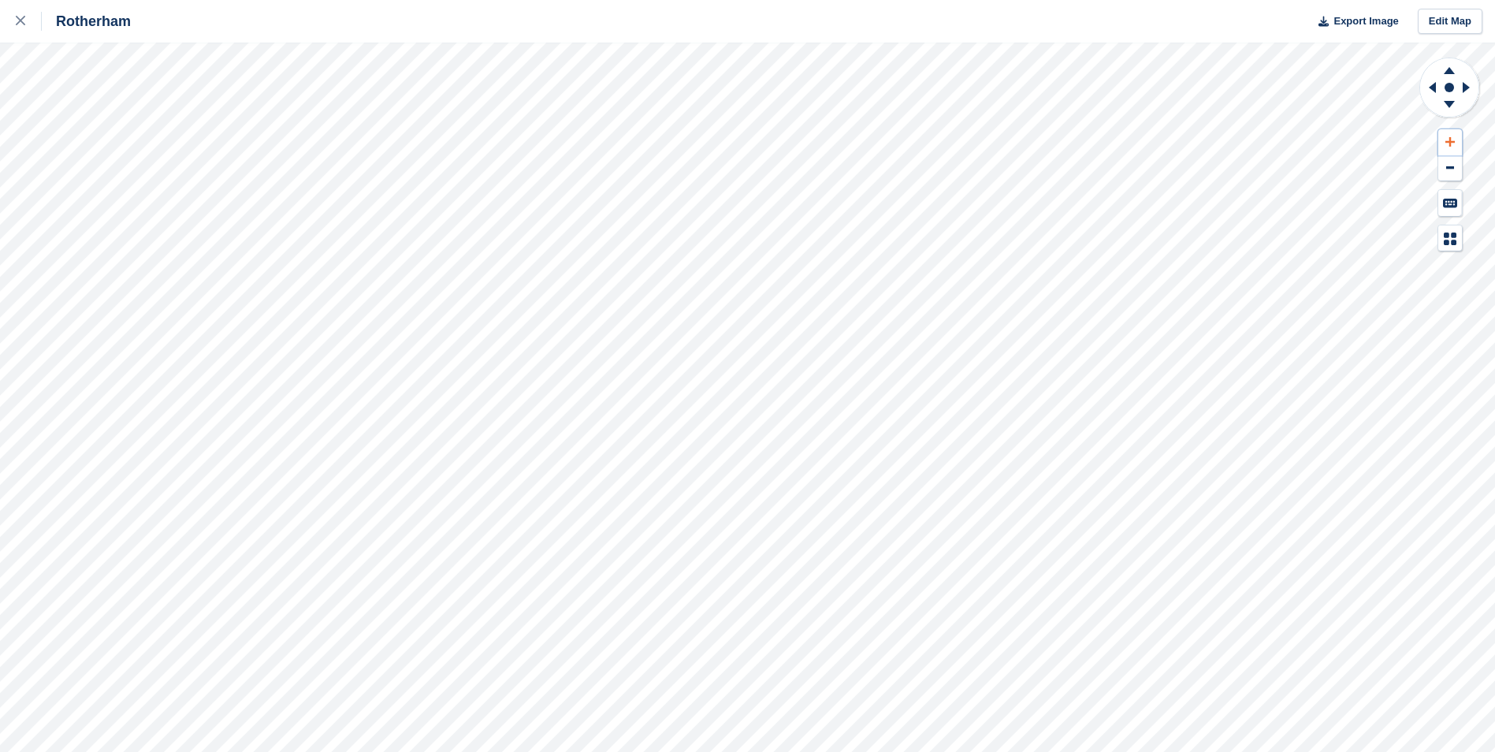
click at [1454, 140] on button at bounding box center [1450, 142] width 24 height 26
click at [1428, 85] on icon at bounding box center [1430, 87] width 20 height 41
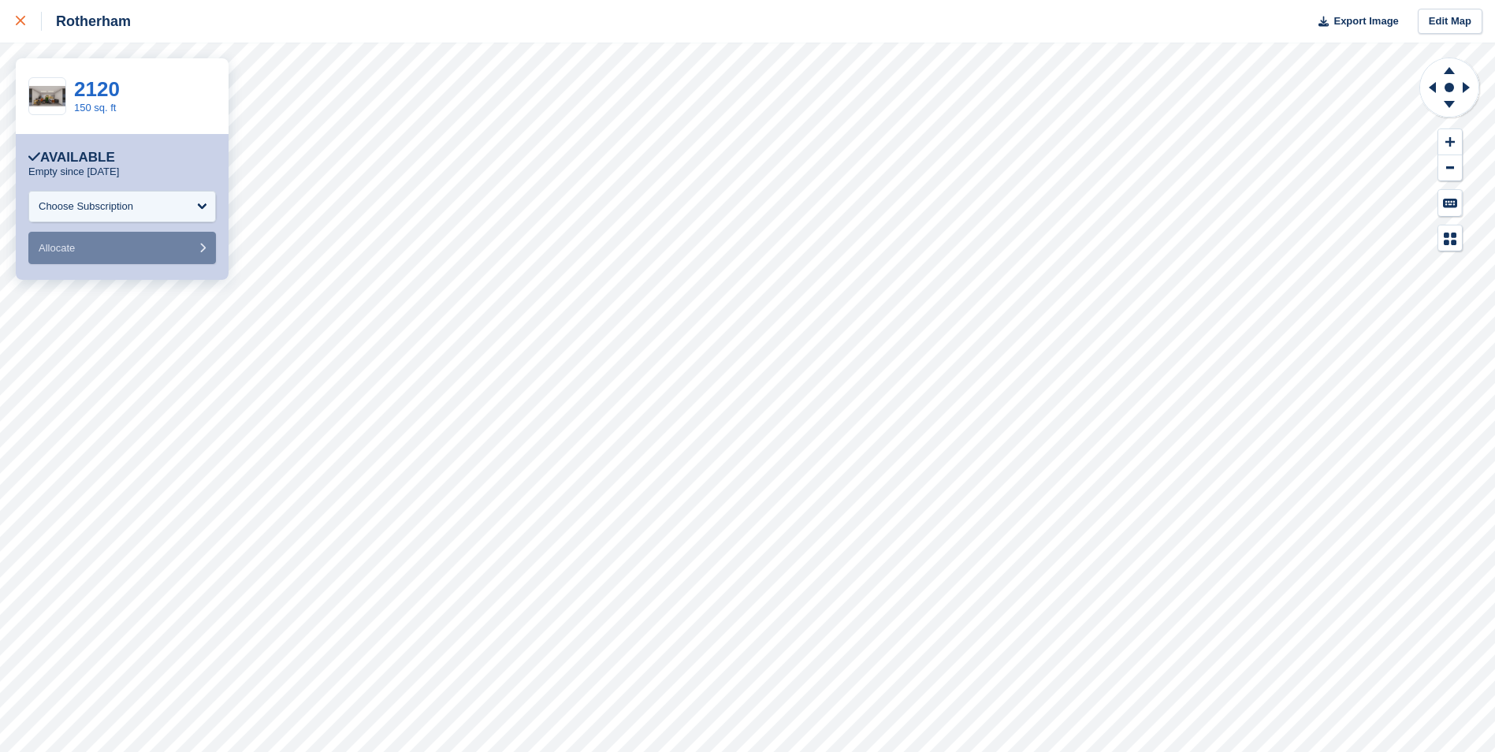
click at [27, 34] on link at bounding box center [21, 21] width 42 height 43
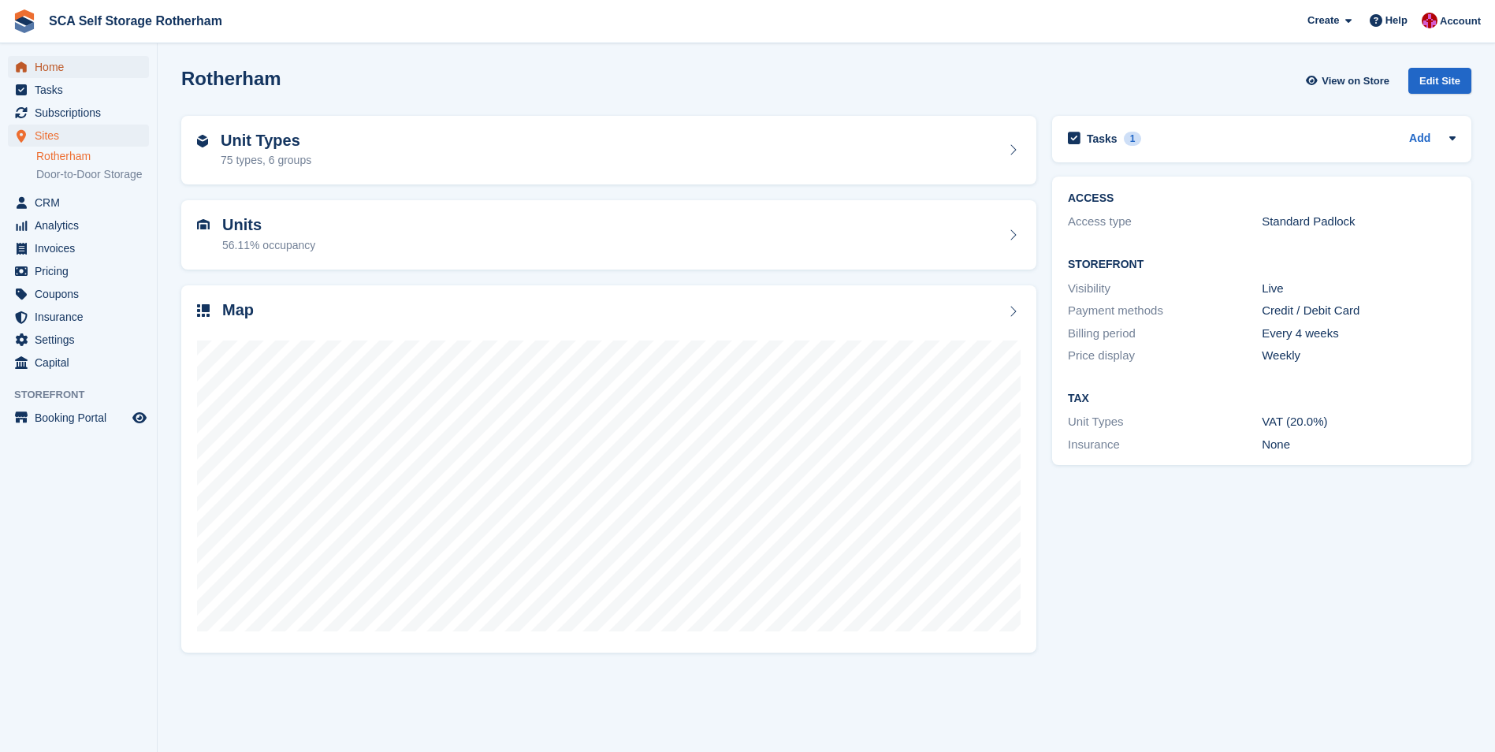
click at [102, 61] on span "Home" at bounding box center [82, 67] width 95 height 22
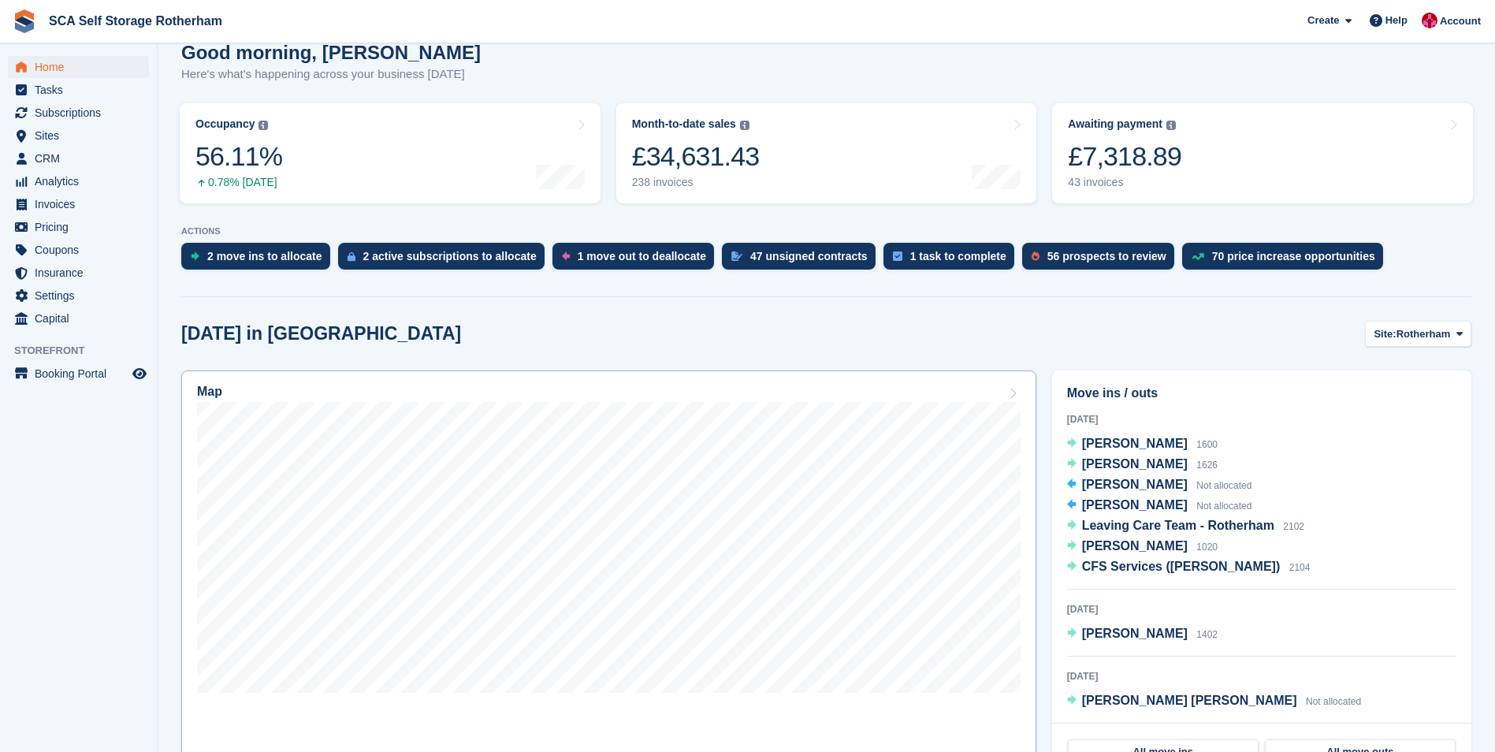
scroll to position [236, 0]
